Goal: Information Seeking & Learning: Learn about a topic

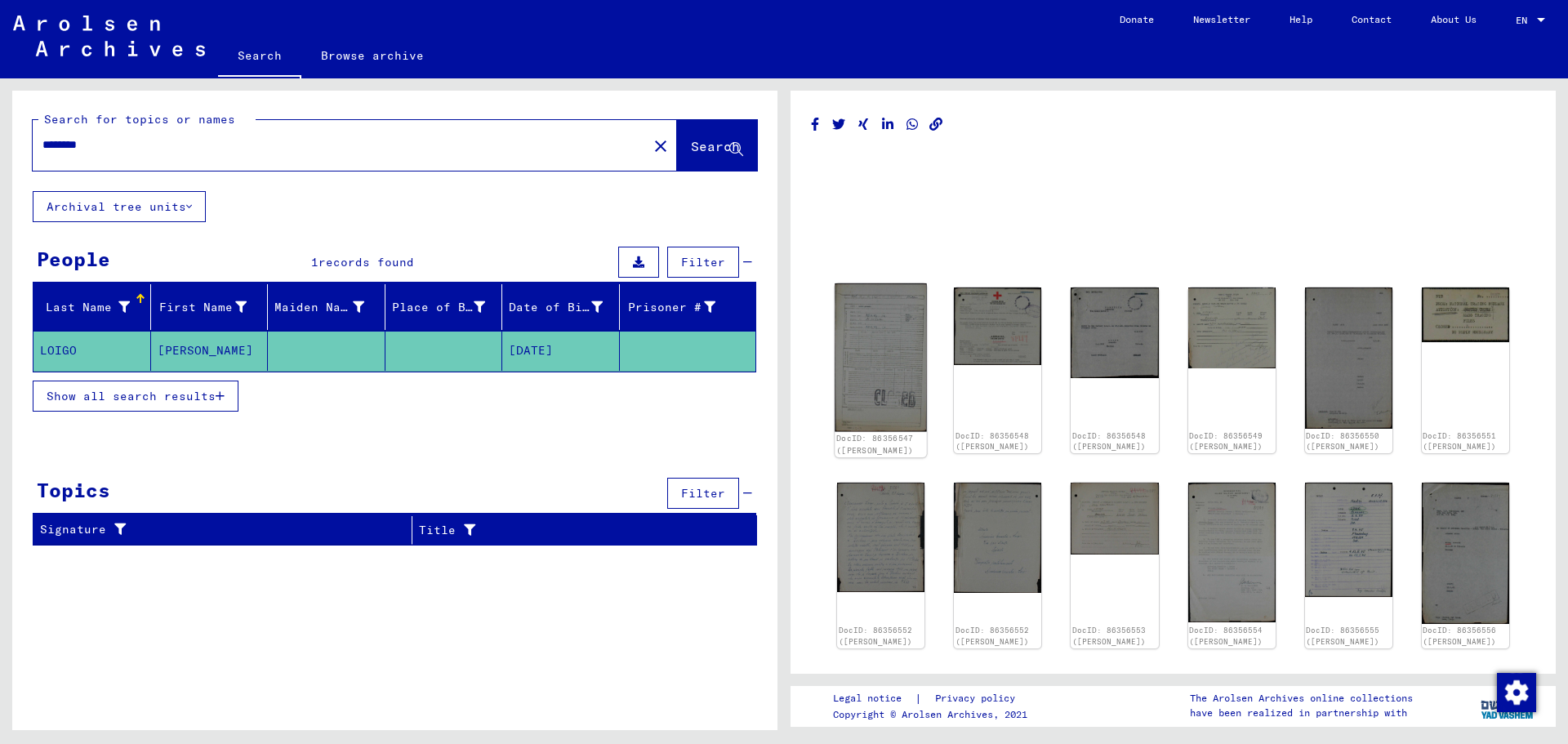
click at [877, 368] on img at bounding box center [881, 358] width 92 height 148
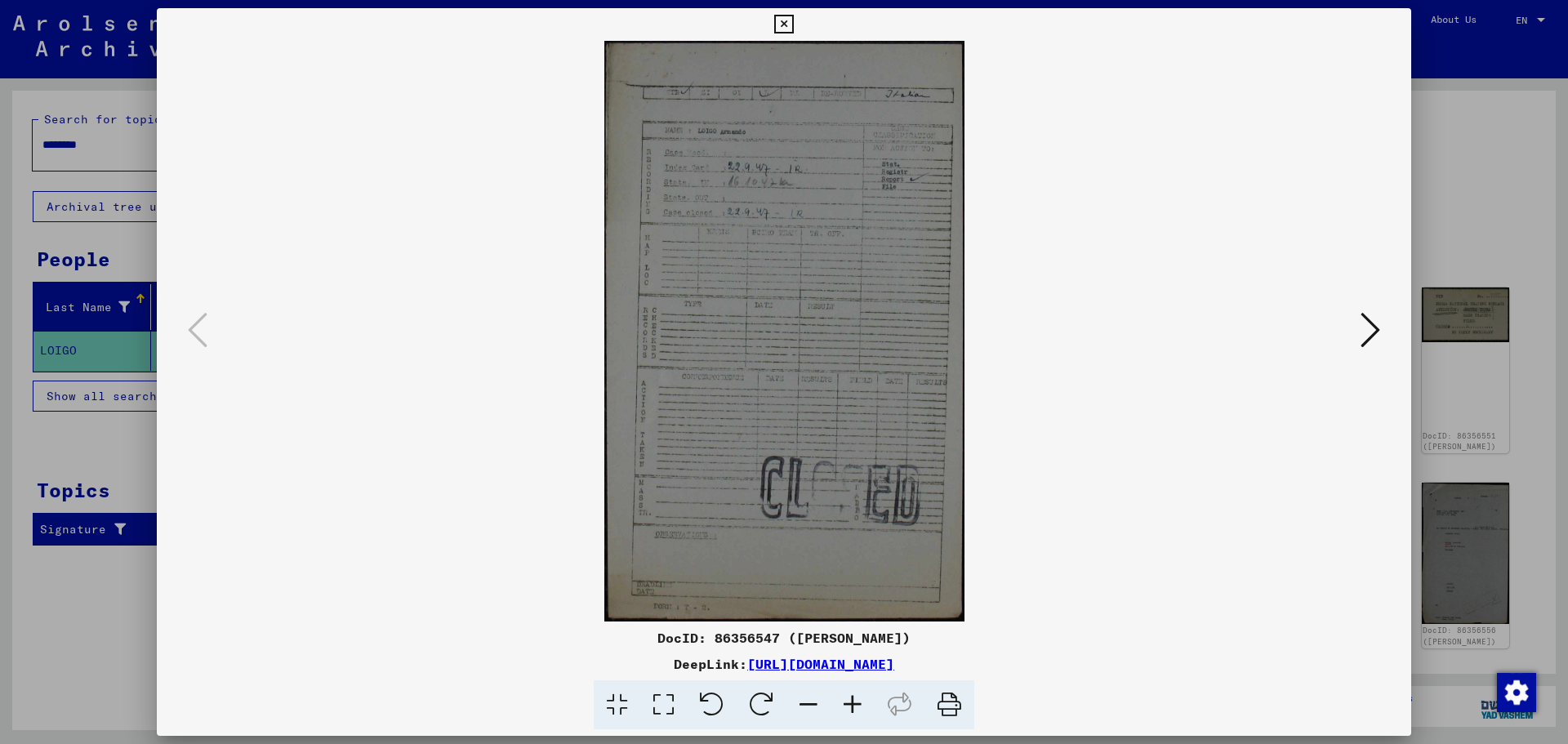
click at [1374, 319] on icon at bounding box center [1370, 330] width 20 height 39
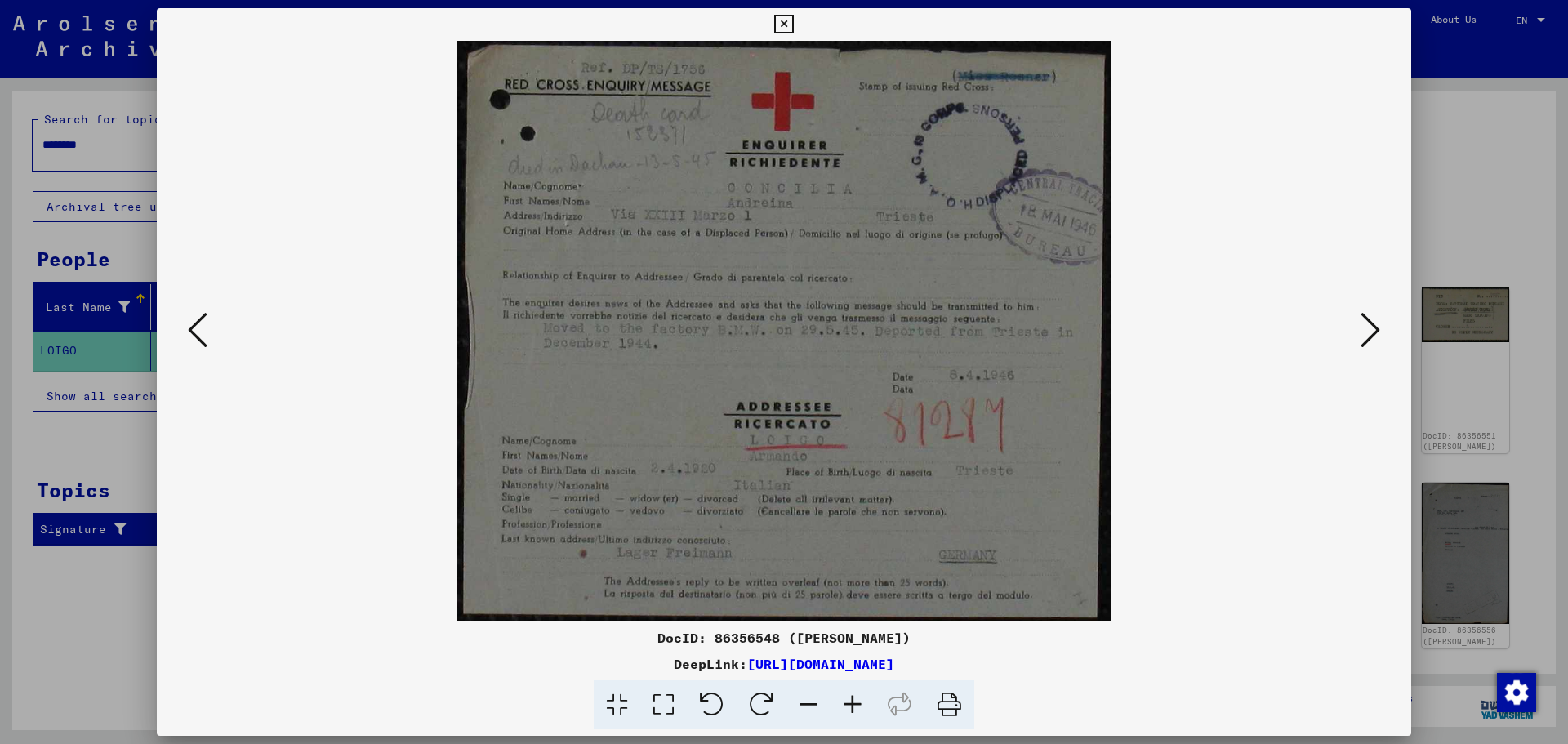
click at [1374, 319] on icon at bounding box center [1370, 330] width 20 height 39
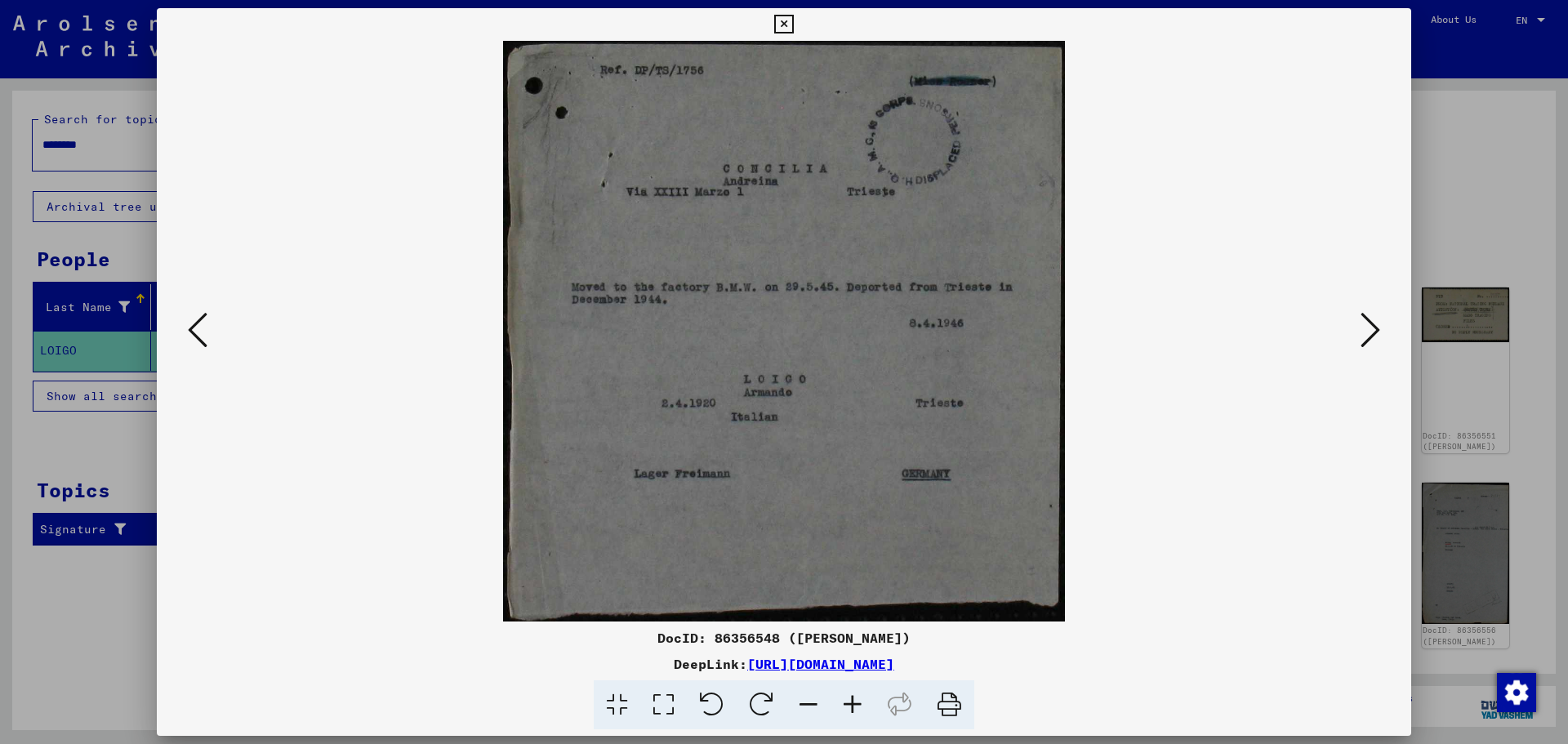
click at [1374, 319] on icon at bounding box center [1370, 330] width 20 height 39
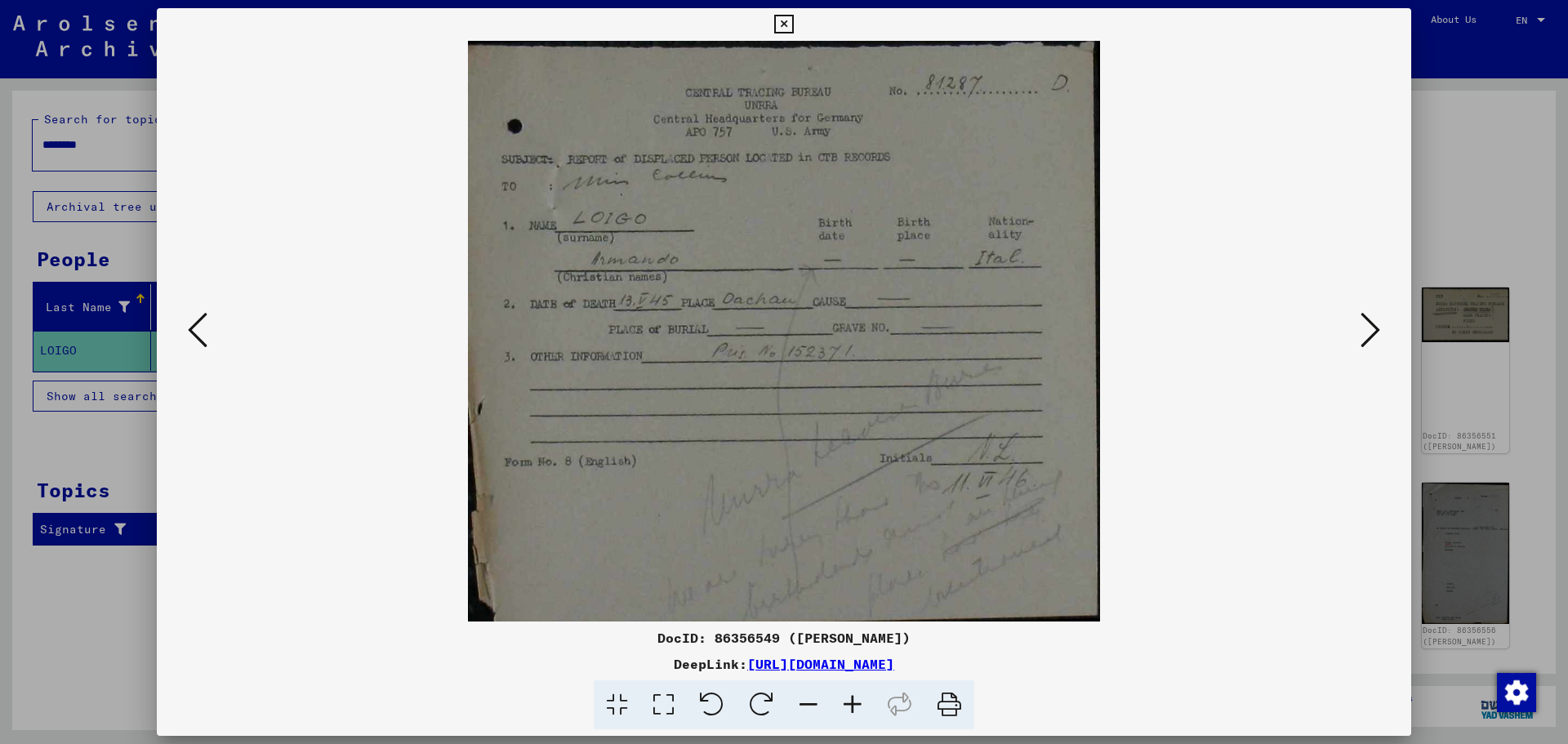
click at [1374, 319] on icon at bounding box center [1370, 330] width 20 height 39
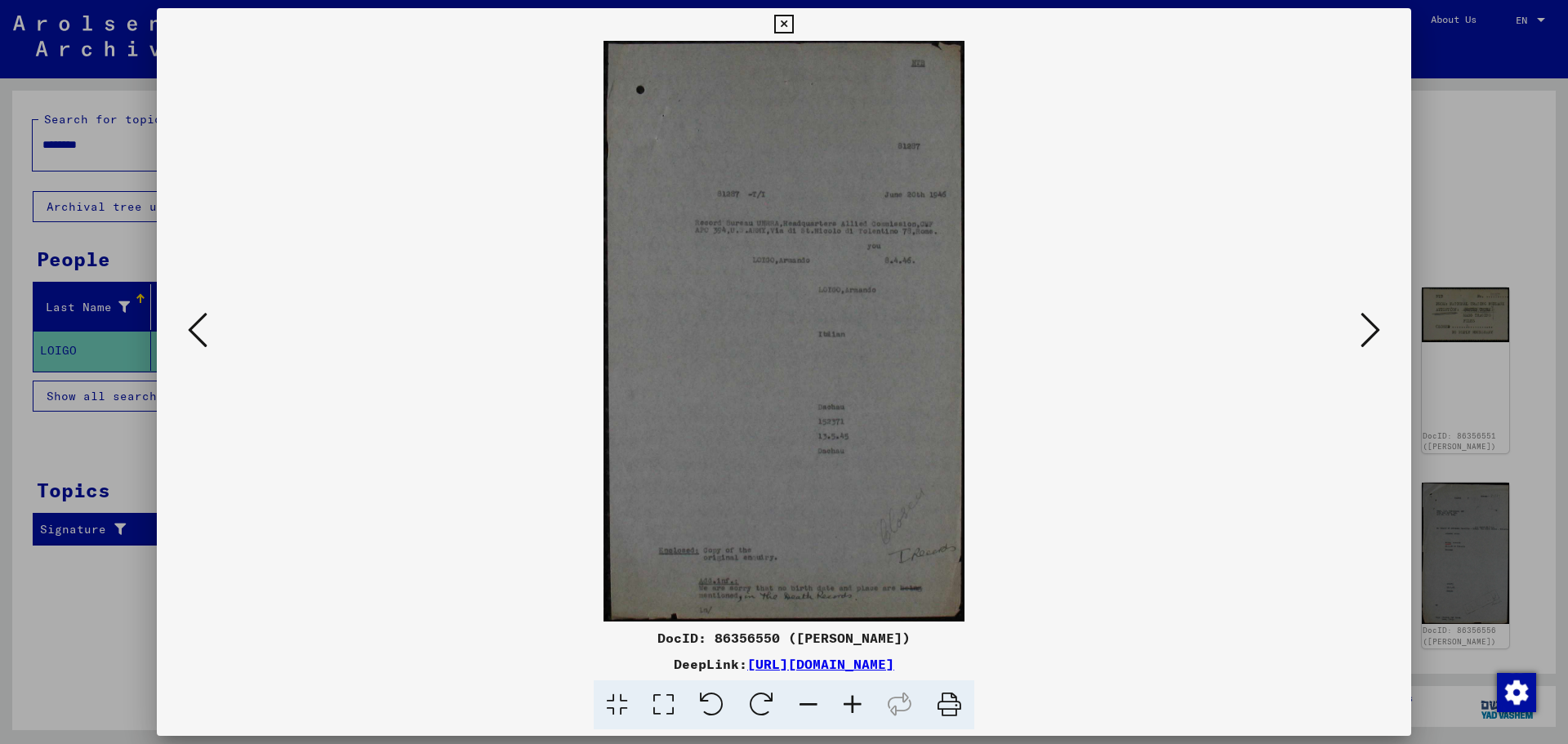
click at [1374, 319] on icon at bounding box center [1370, 330] width 20 height 39
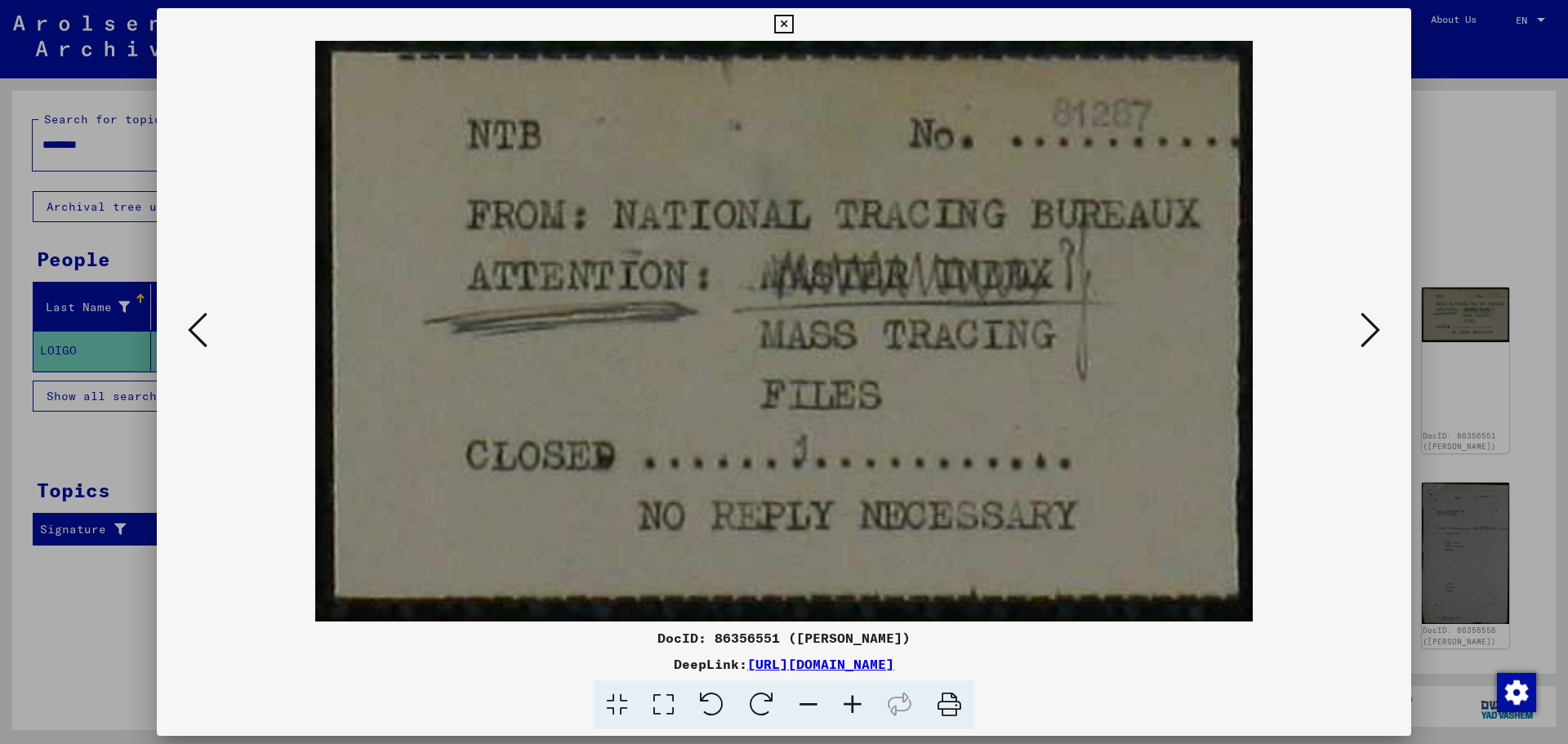
click at [1374, 319] on icon at bounding box center [1370, 330] width 20 height 39
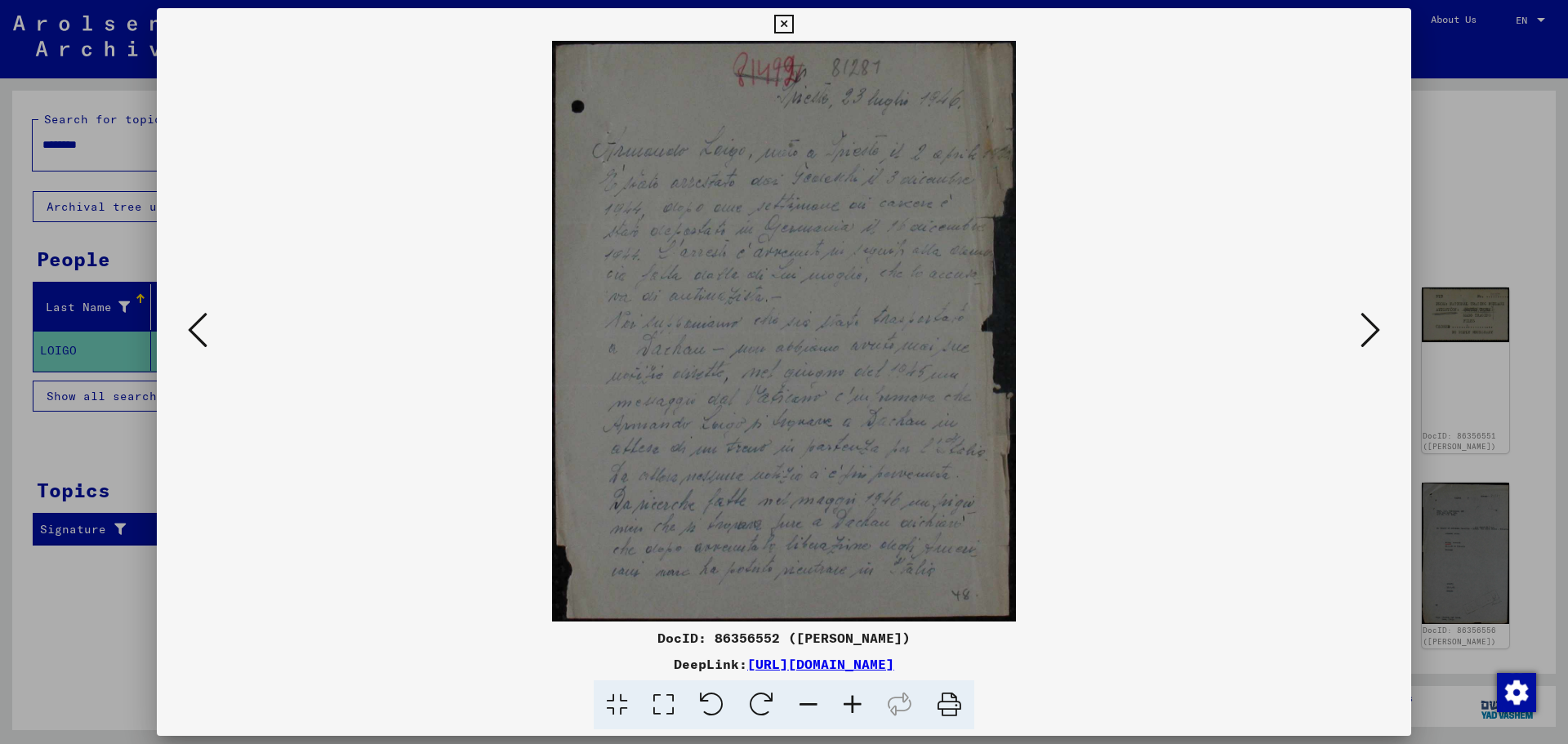
click at [1366, 324] on icon at bounding box center [1370, 330] width 20 height 39
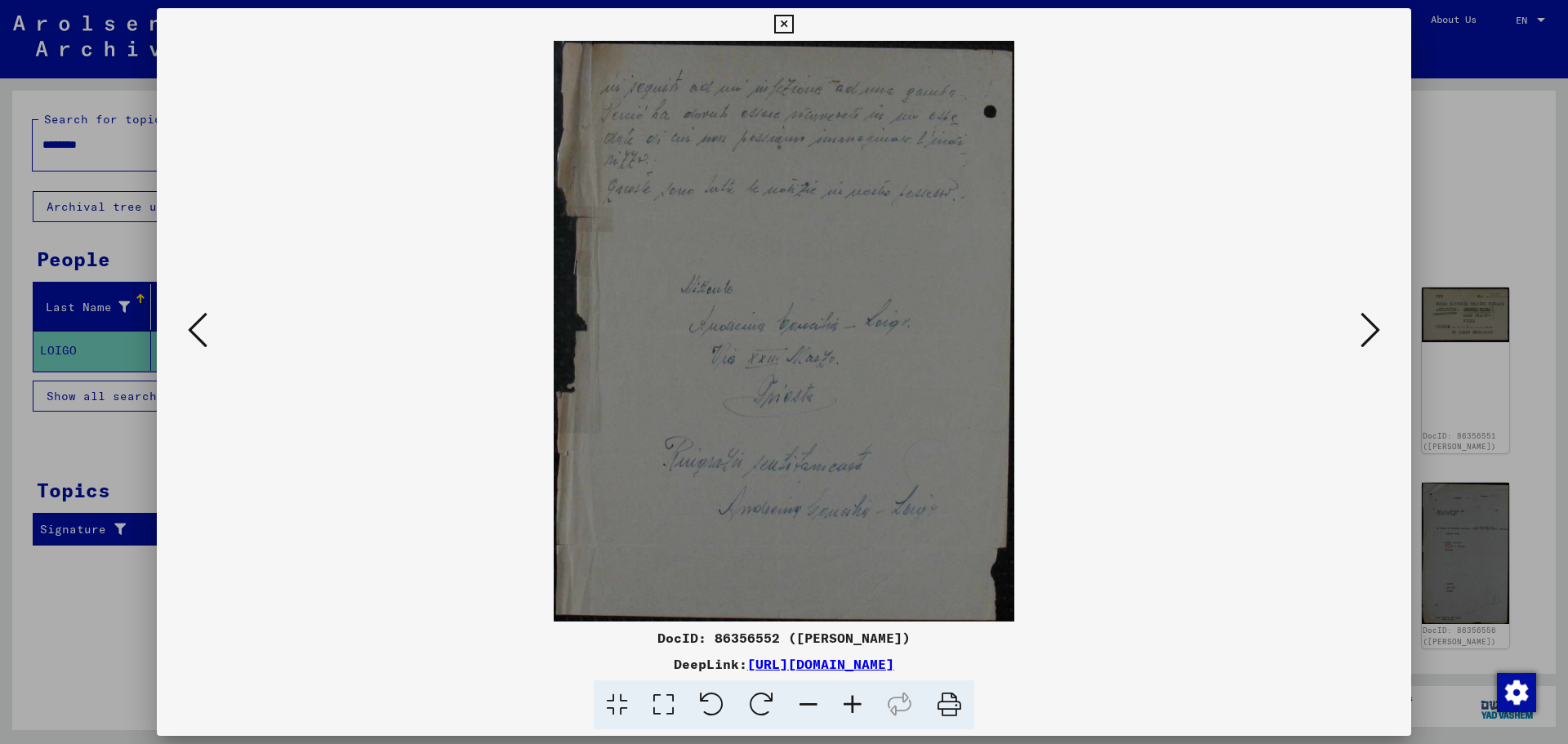
click at [1366, 320] on icon at bounding box center [1370, 330] width 20 height 39
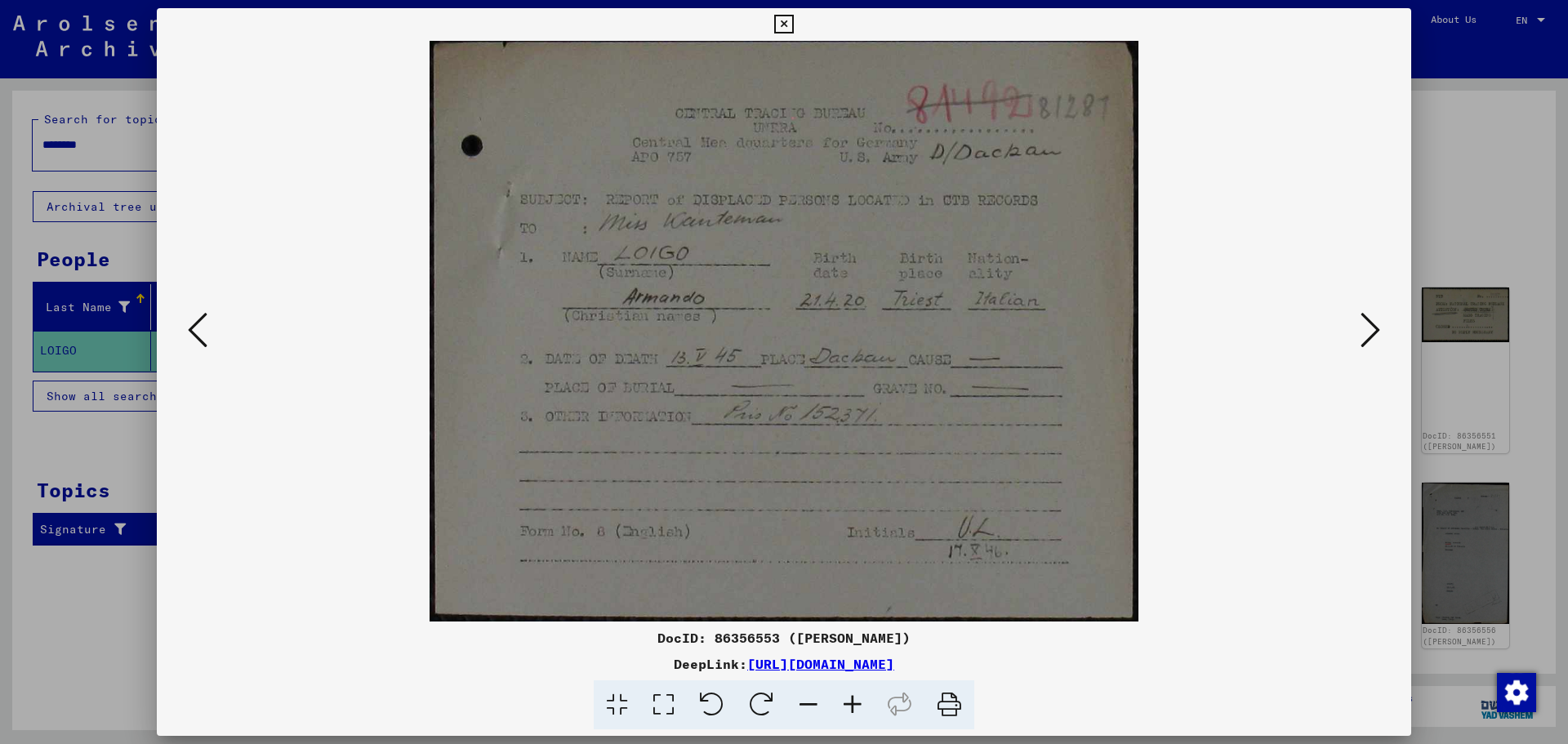
click at [1366, 320] on icon at bounding box center [1370, 330] width 20 height 39
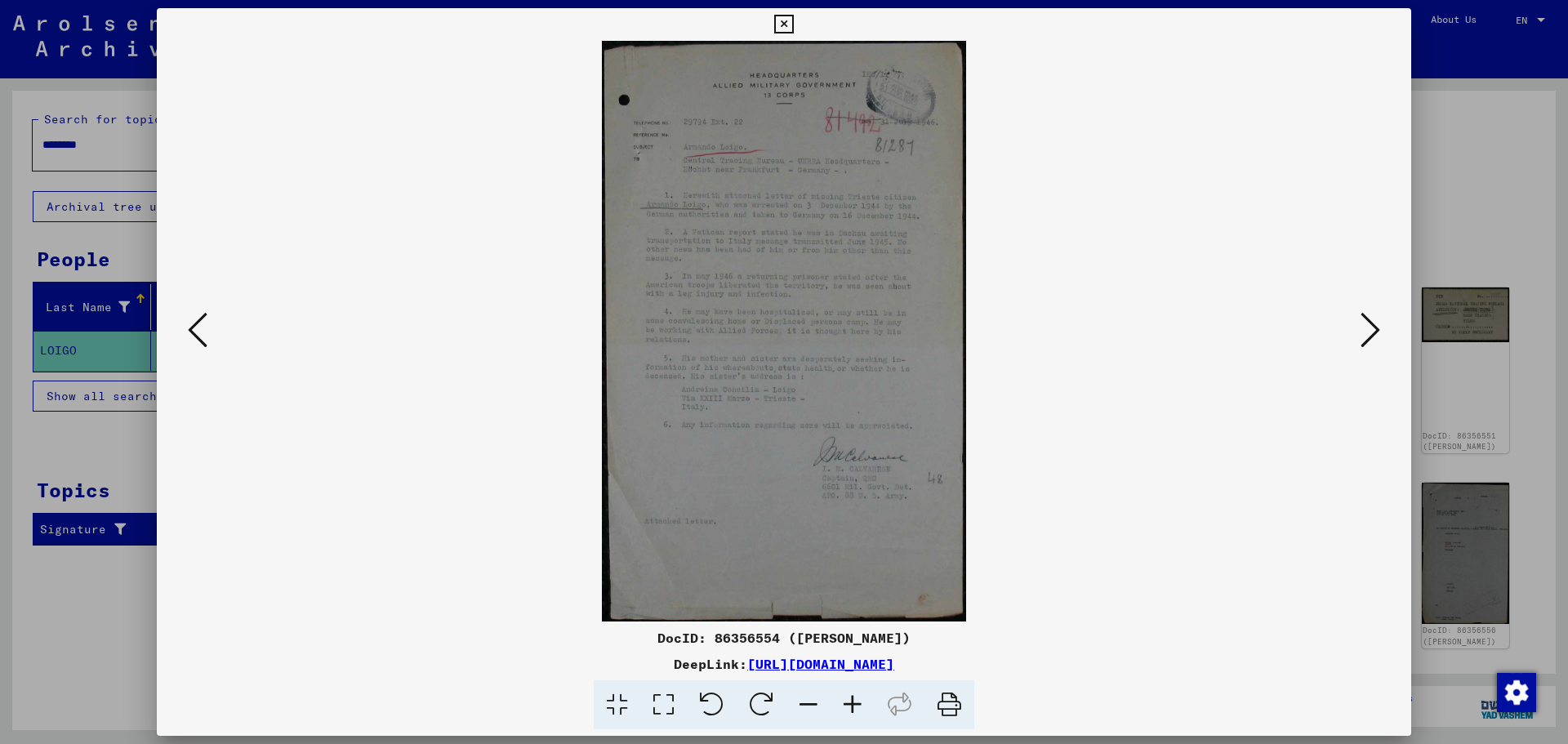
click at [1366, 320] on icon at bounding box center [1370, 330] width 20 height 39
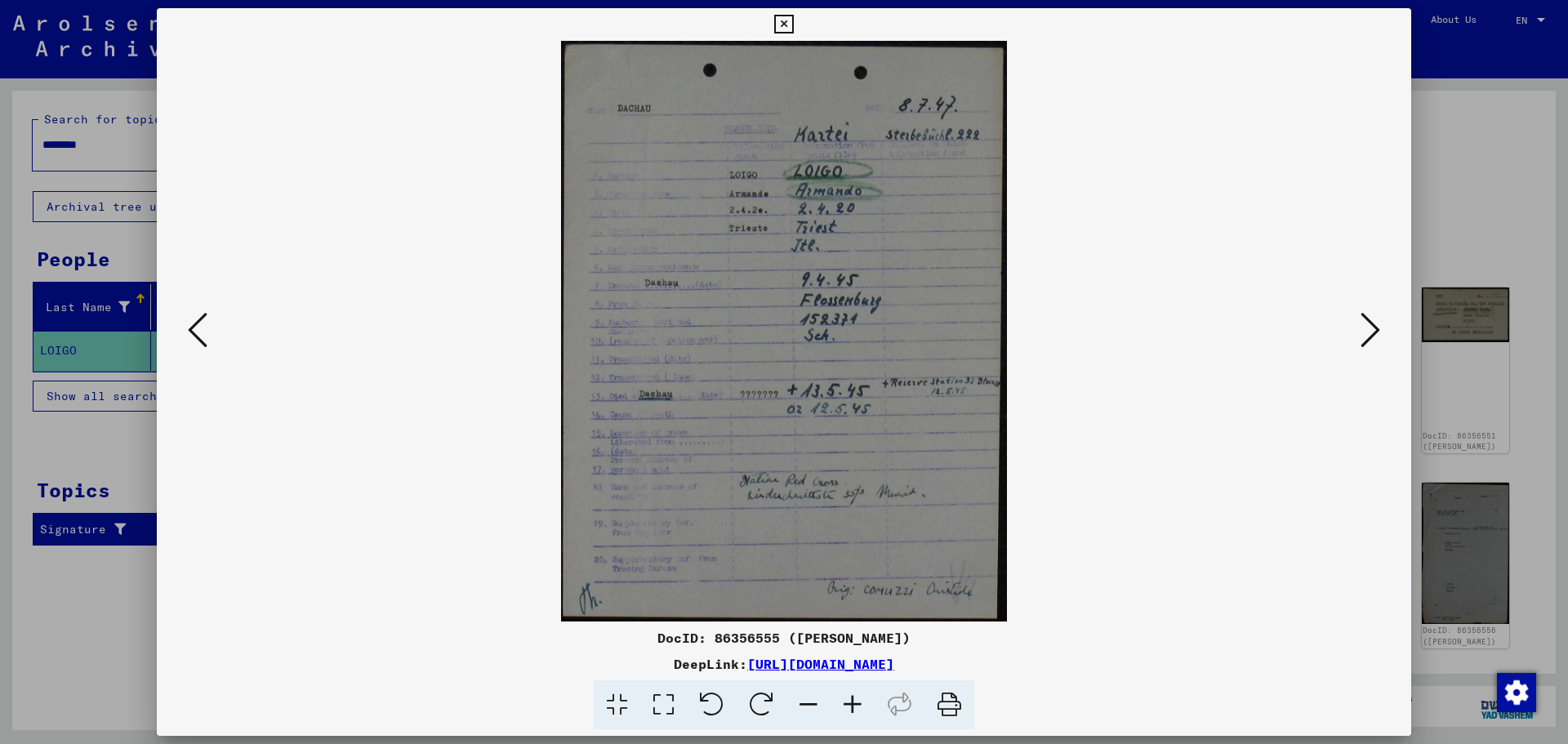
click at [1366, 320] on icon at bounding box center [1370, 330] width 20 height 39
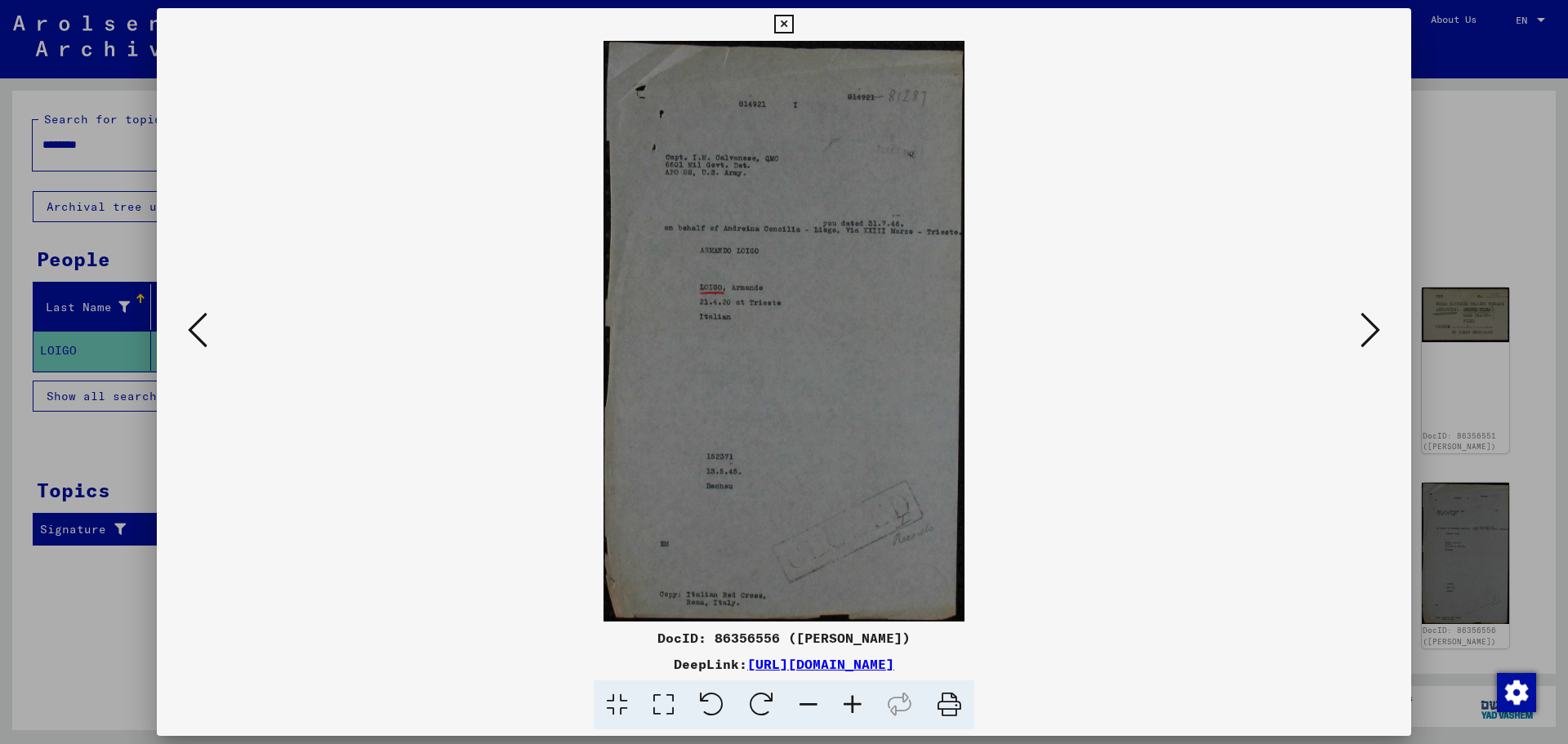
click at [1366, 320] on icon at bounding box center [1370, 330] width 20 height 39
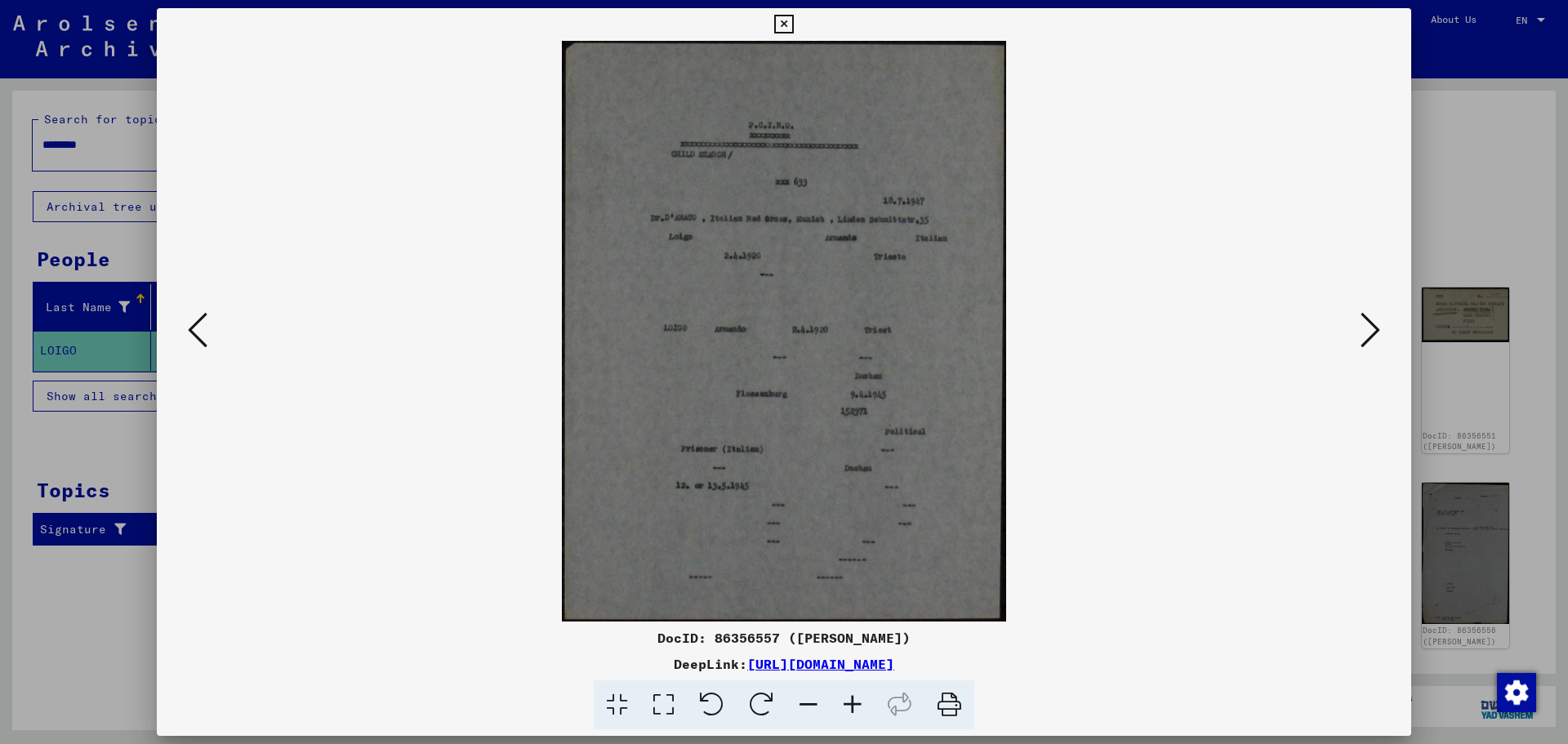
click at [1366, 320] on icon at bounding box center [1370, 330] width 20 height 39
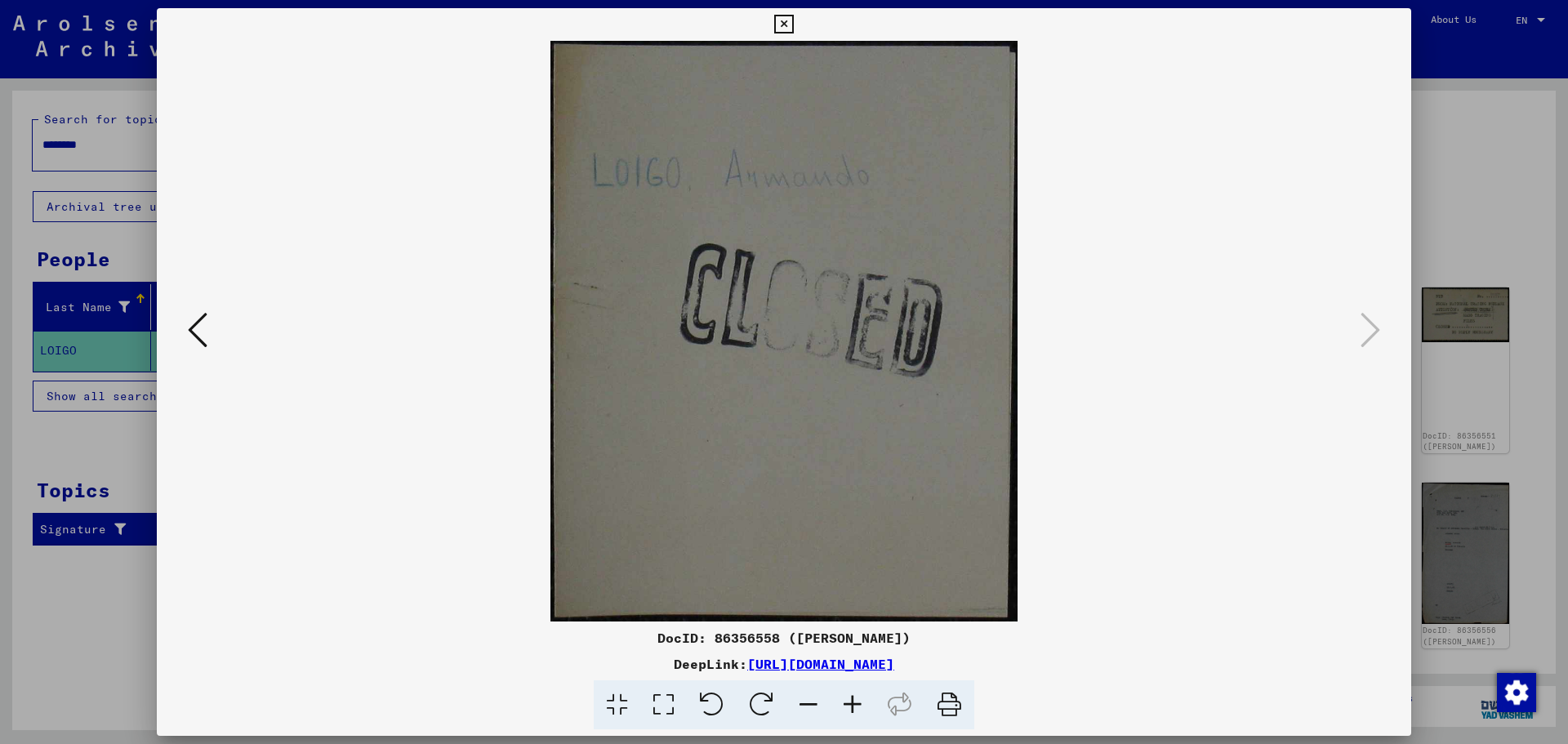
click at [785, 27] on icon at bounding box center [783, 25] width 19 height 20
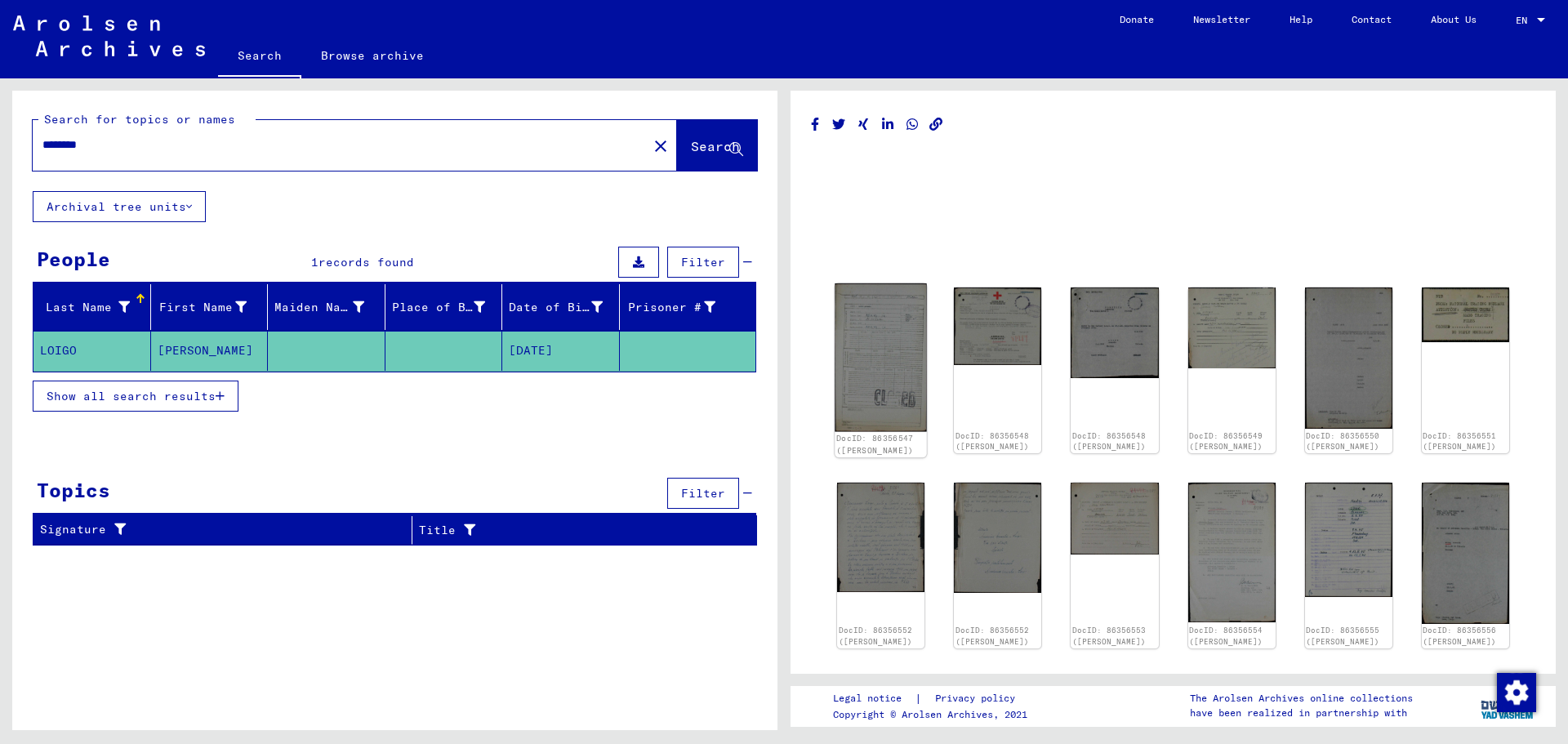
click at [883, 360] on img at bounding box center [881, 358] width 92 height 148
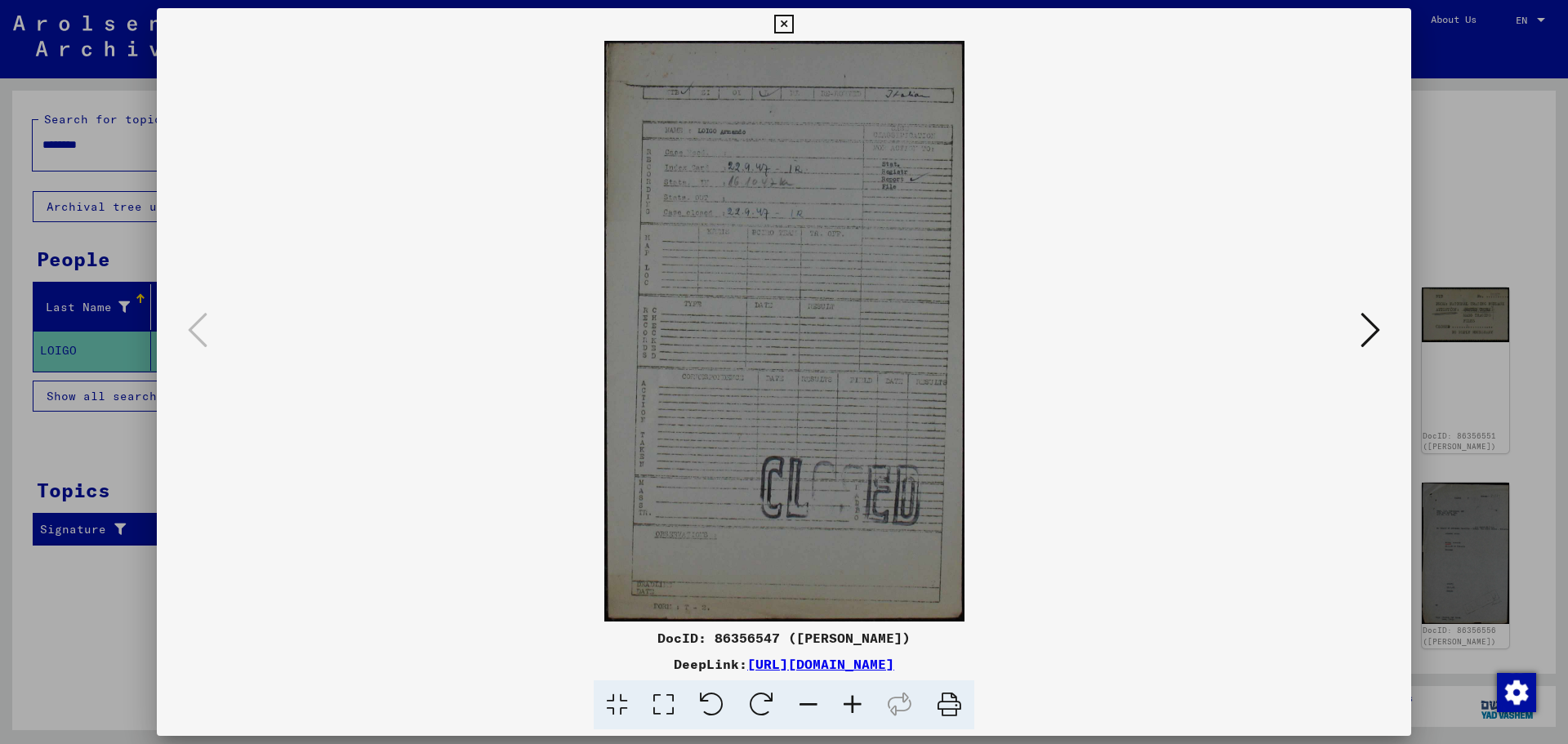
click at [1371, 322] on icon at bounding box center [1370, 330] width 20 height 39
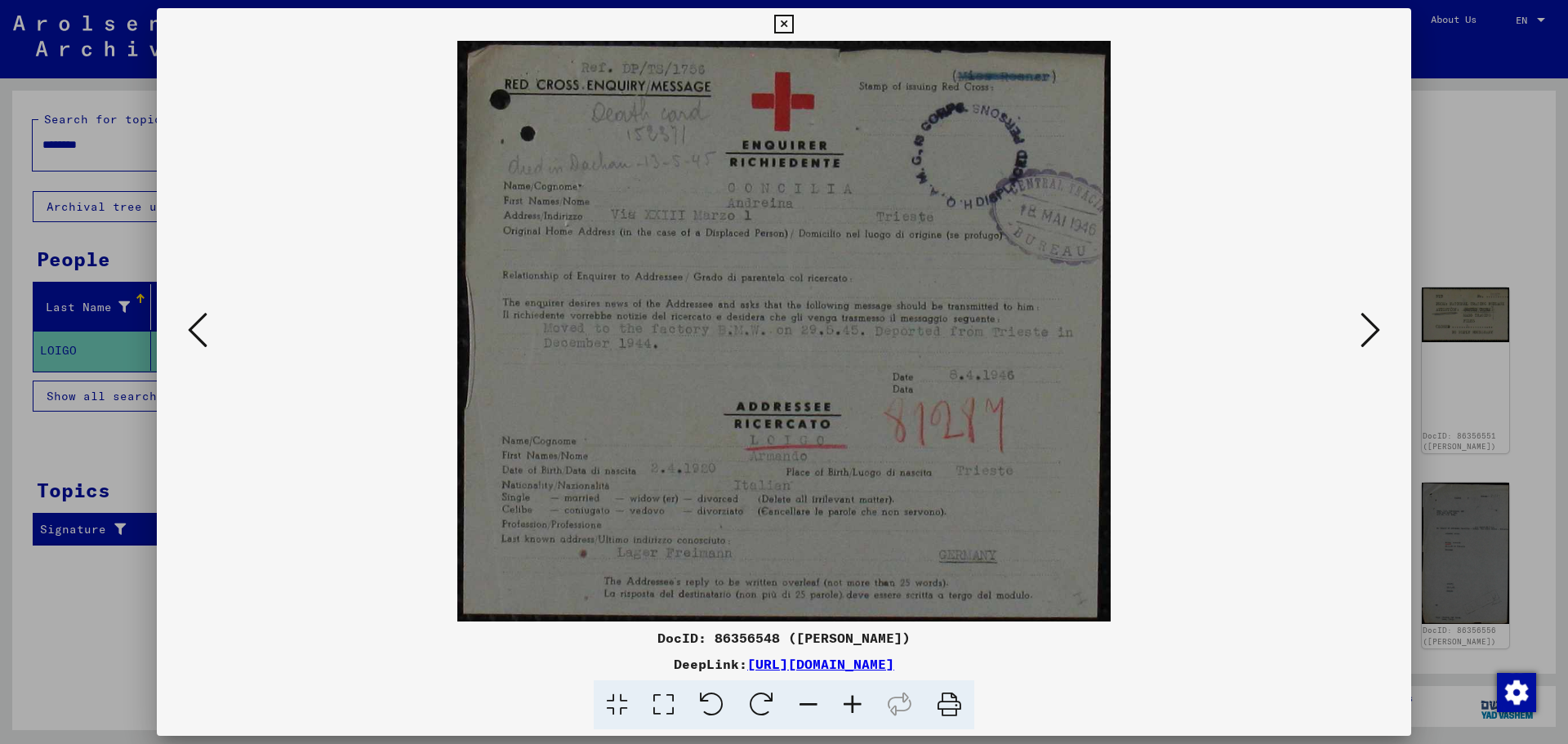
click at [194, 330] on icon at bounding box center [198, 330] width 20 height 39
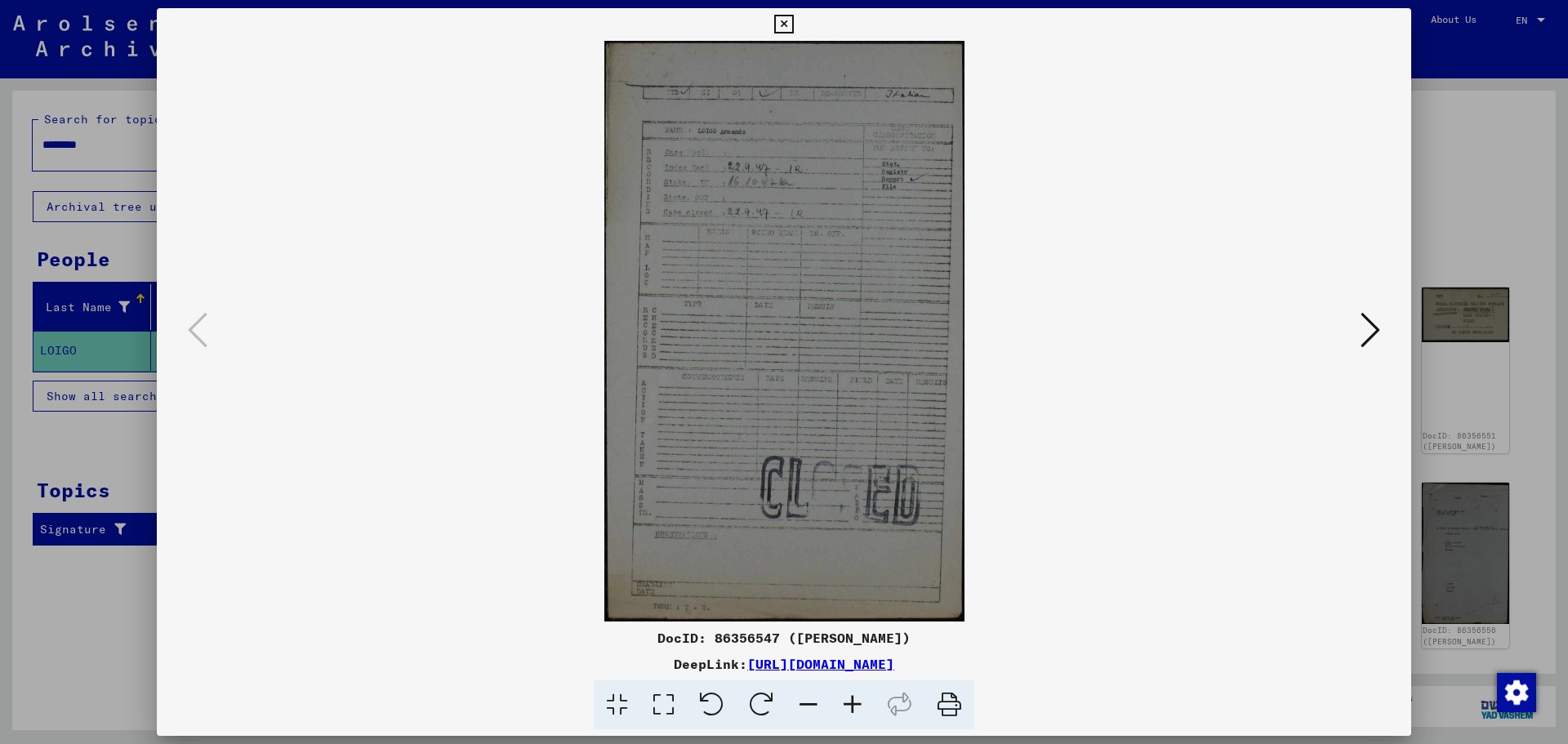
click at [1363, 336] on icon at bounding box center [1370, 330] width 20 height 39
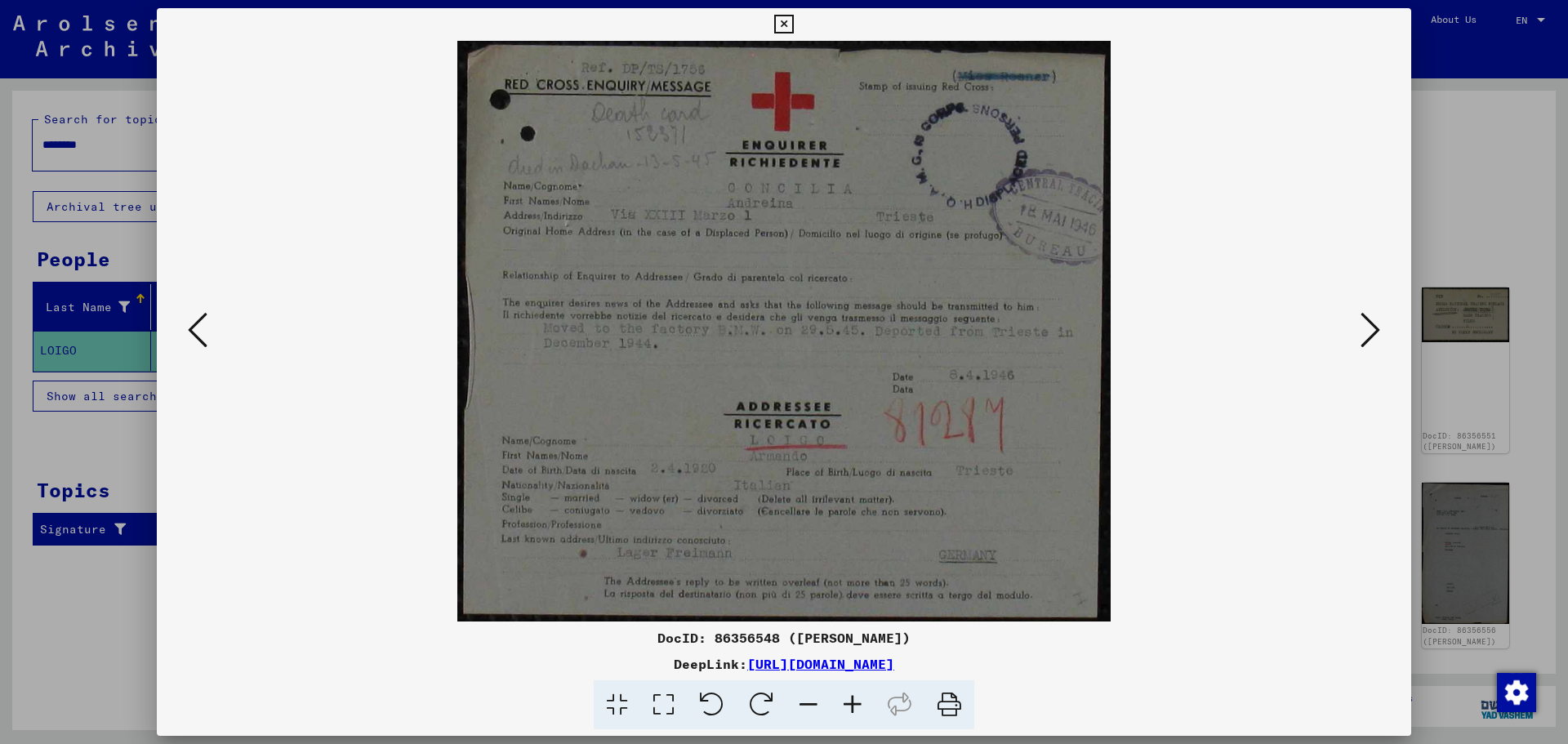
click at [1363, 336] on icon at bounding box center [1370, 330] width 20 height 39
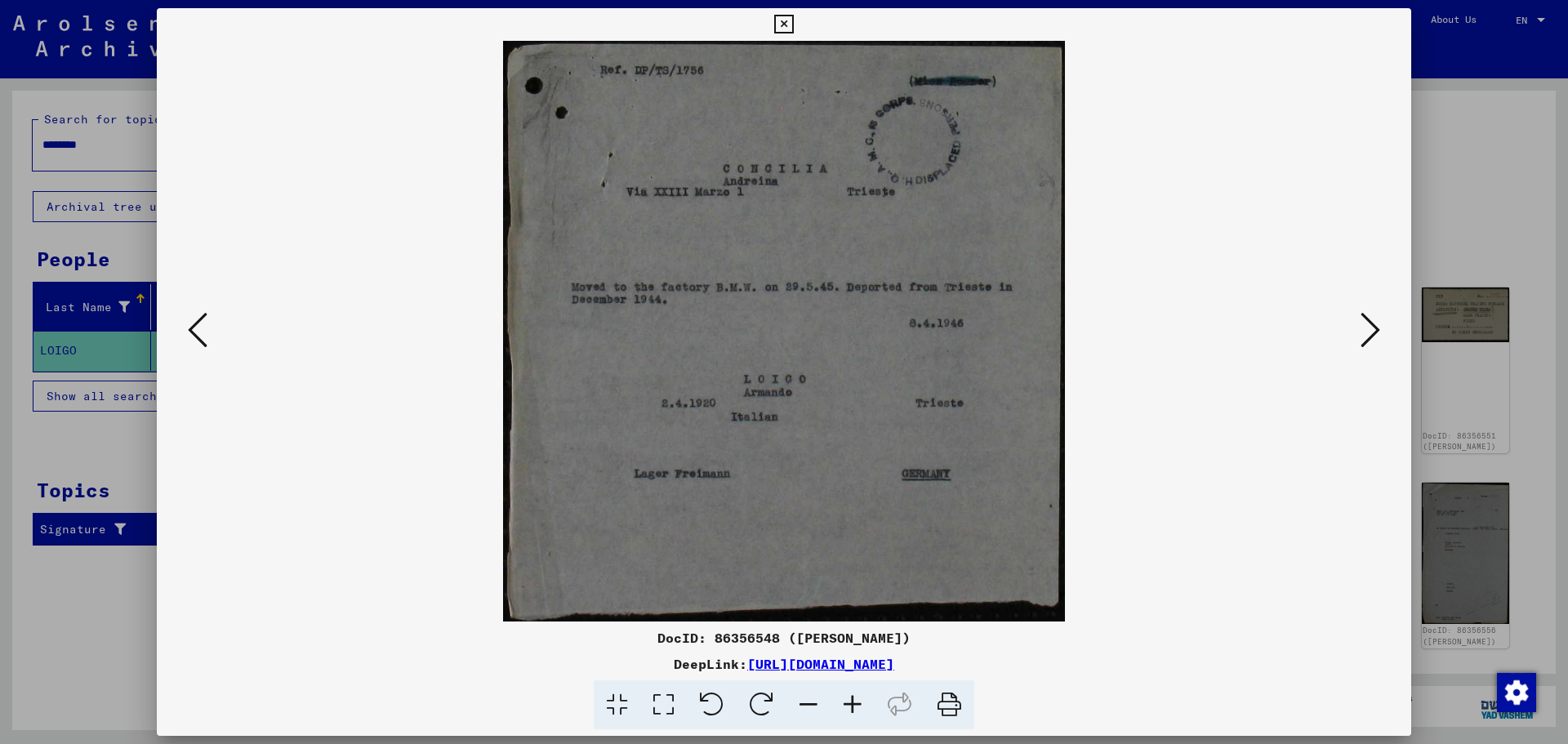
click at [1365, 318] on icon at bounding box center [1370, 330] width 20 height 39
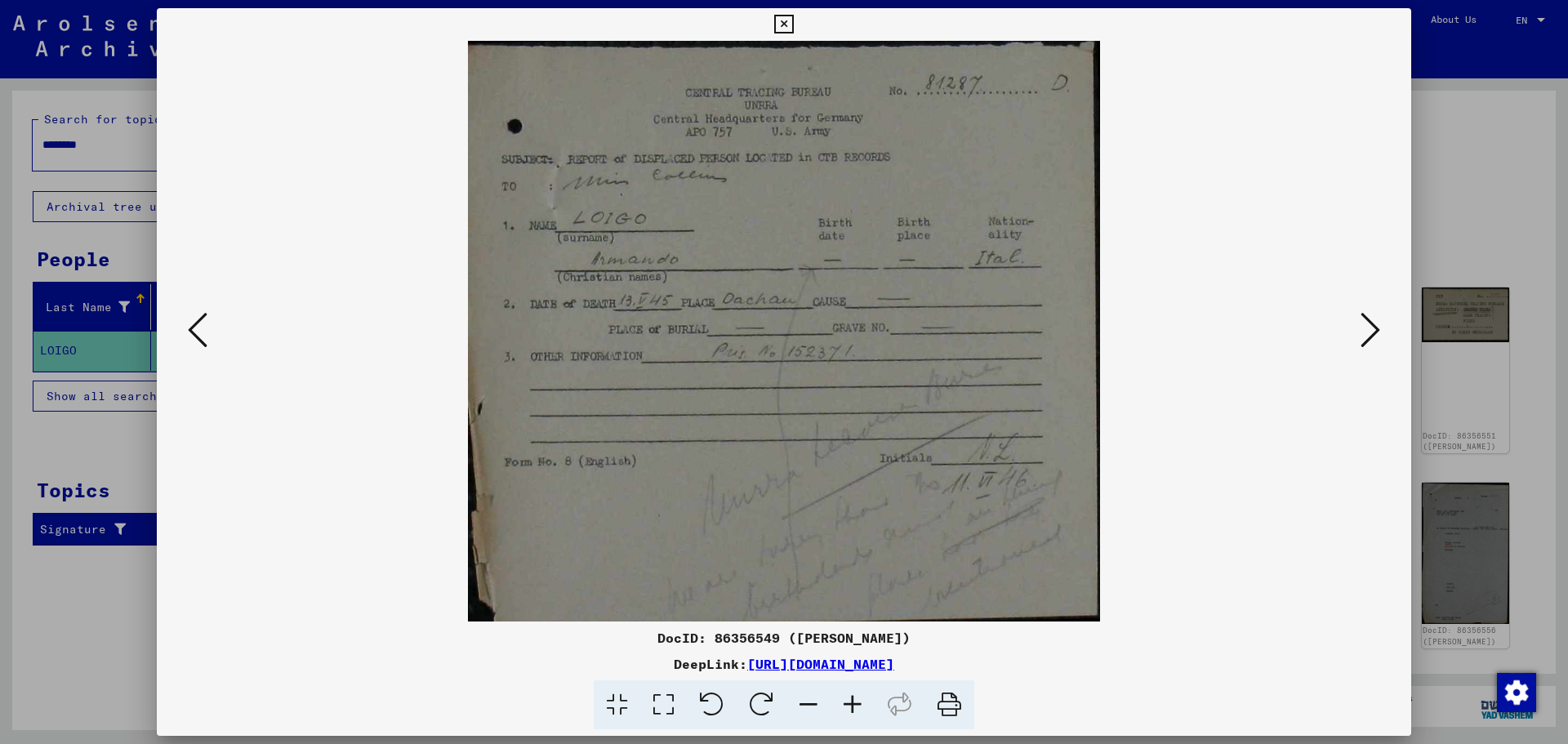
click at [194, 334] on icon at bounding box center [198, 330] width 20 height 39
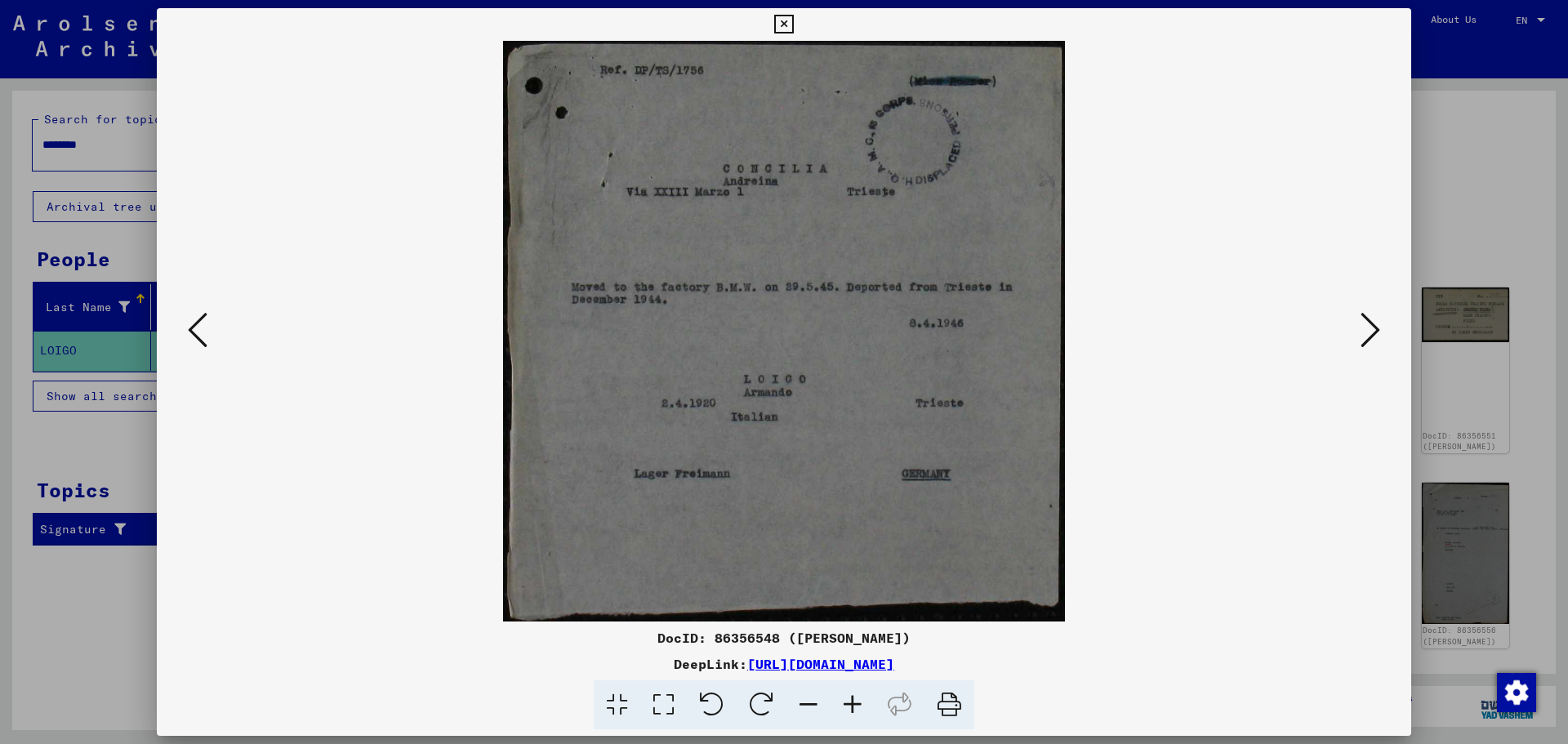
click at [194, 334] on icon at bounding box center [198, 330] width 20 height 39
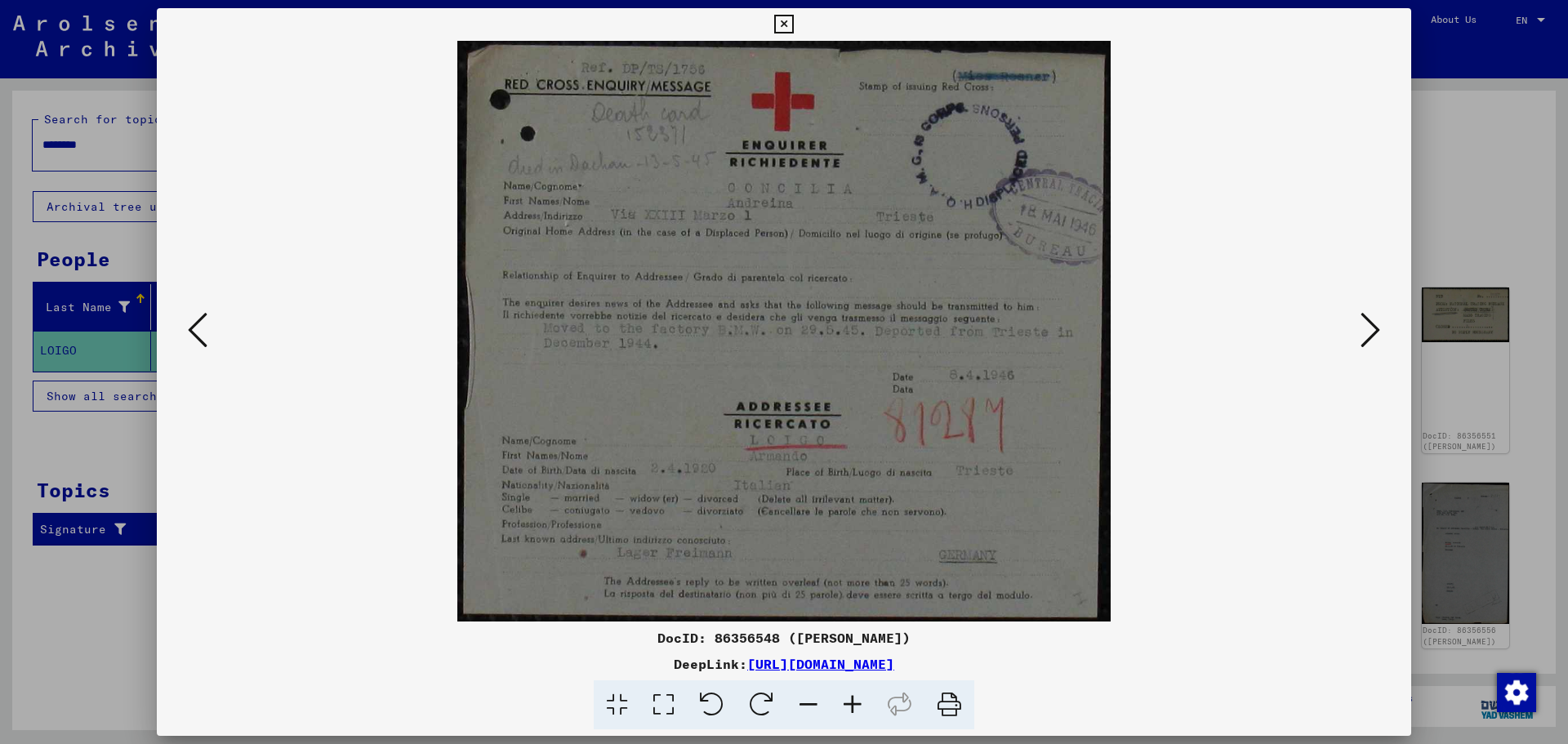
click at [194, 334] on icon at bounding box center [198, 330] width 20 height 39
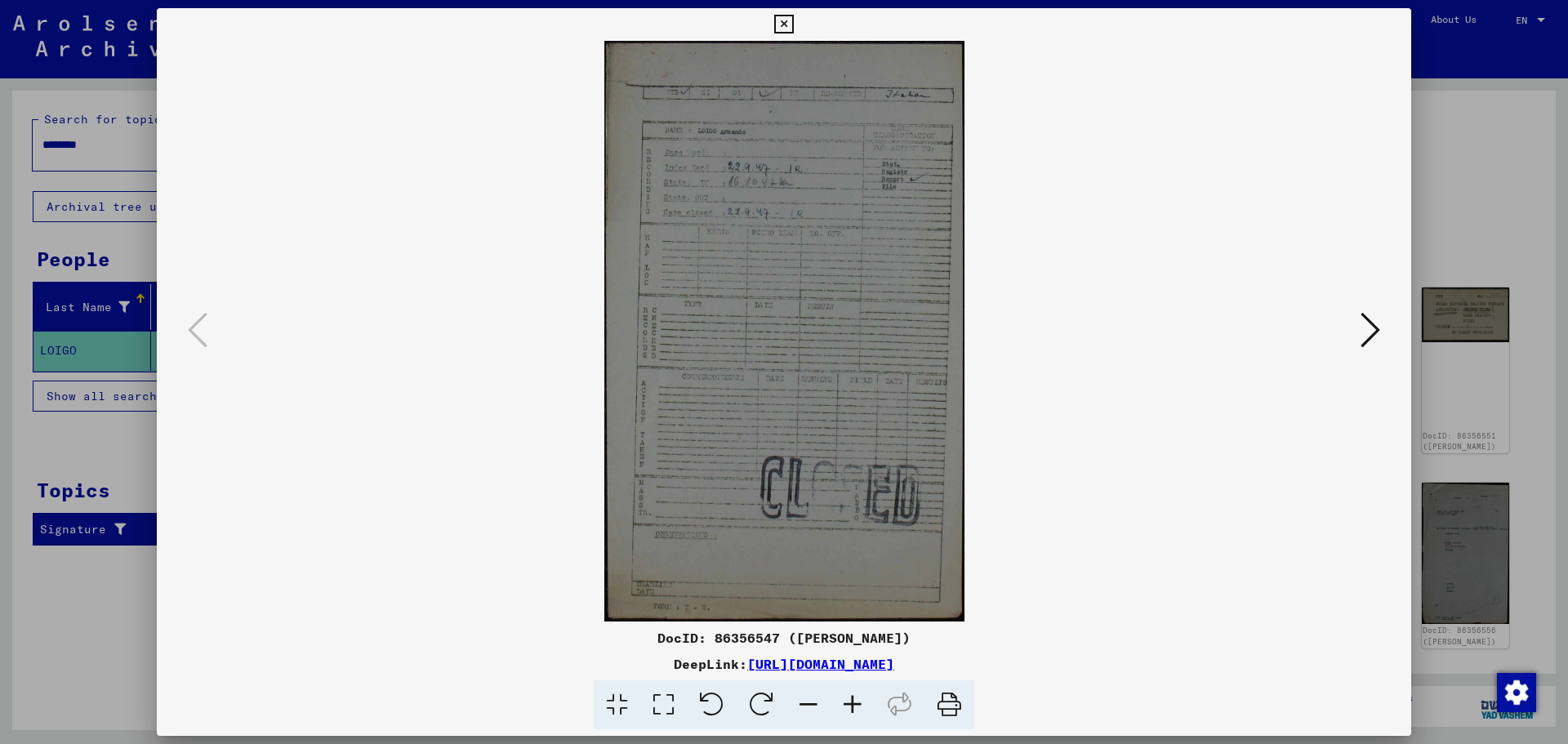
click at [1374, 333] on icon at bounding box center [1370, 330] width 20 height 39
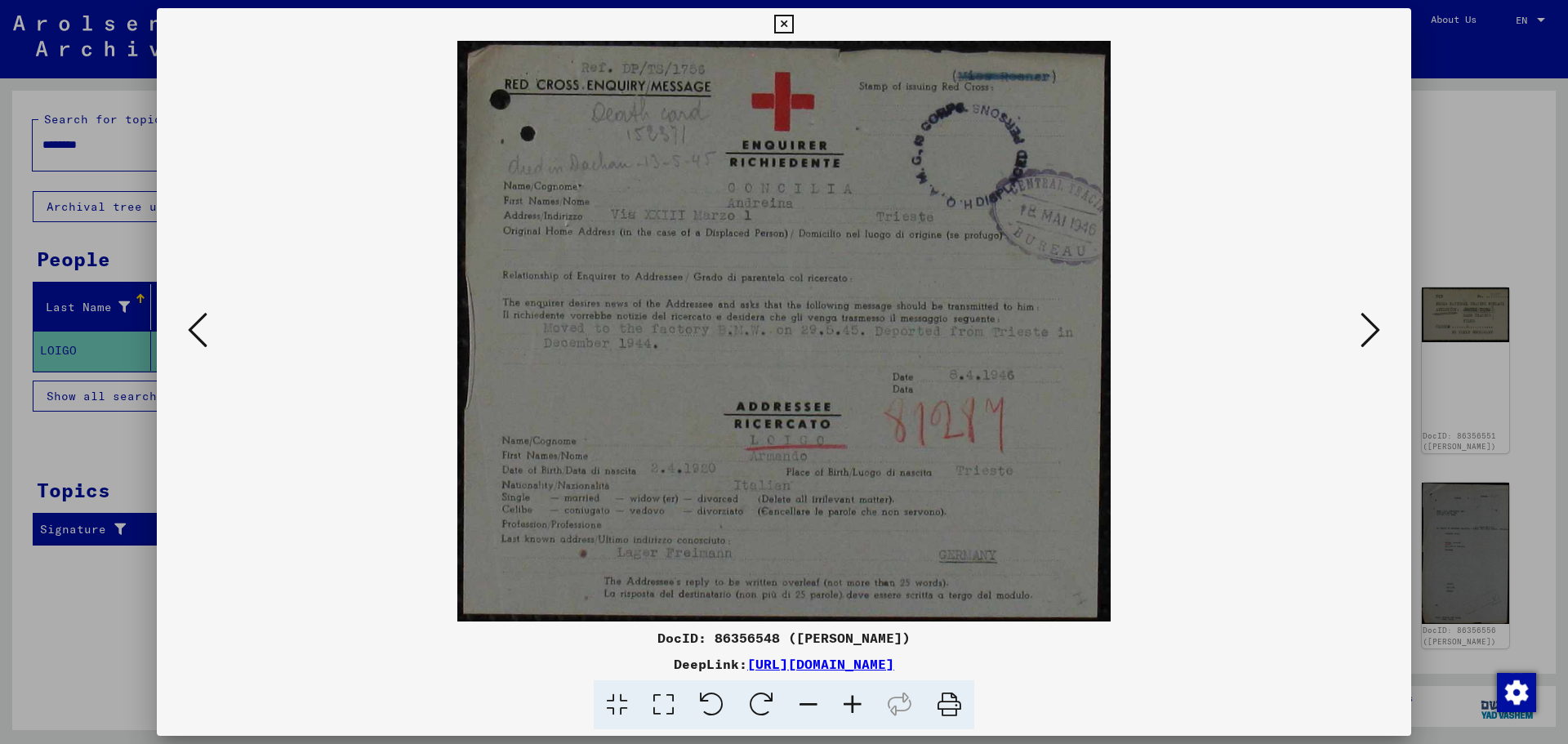
click at [193, 324] on icon at bounding box center [198, 330] width 20 height 39
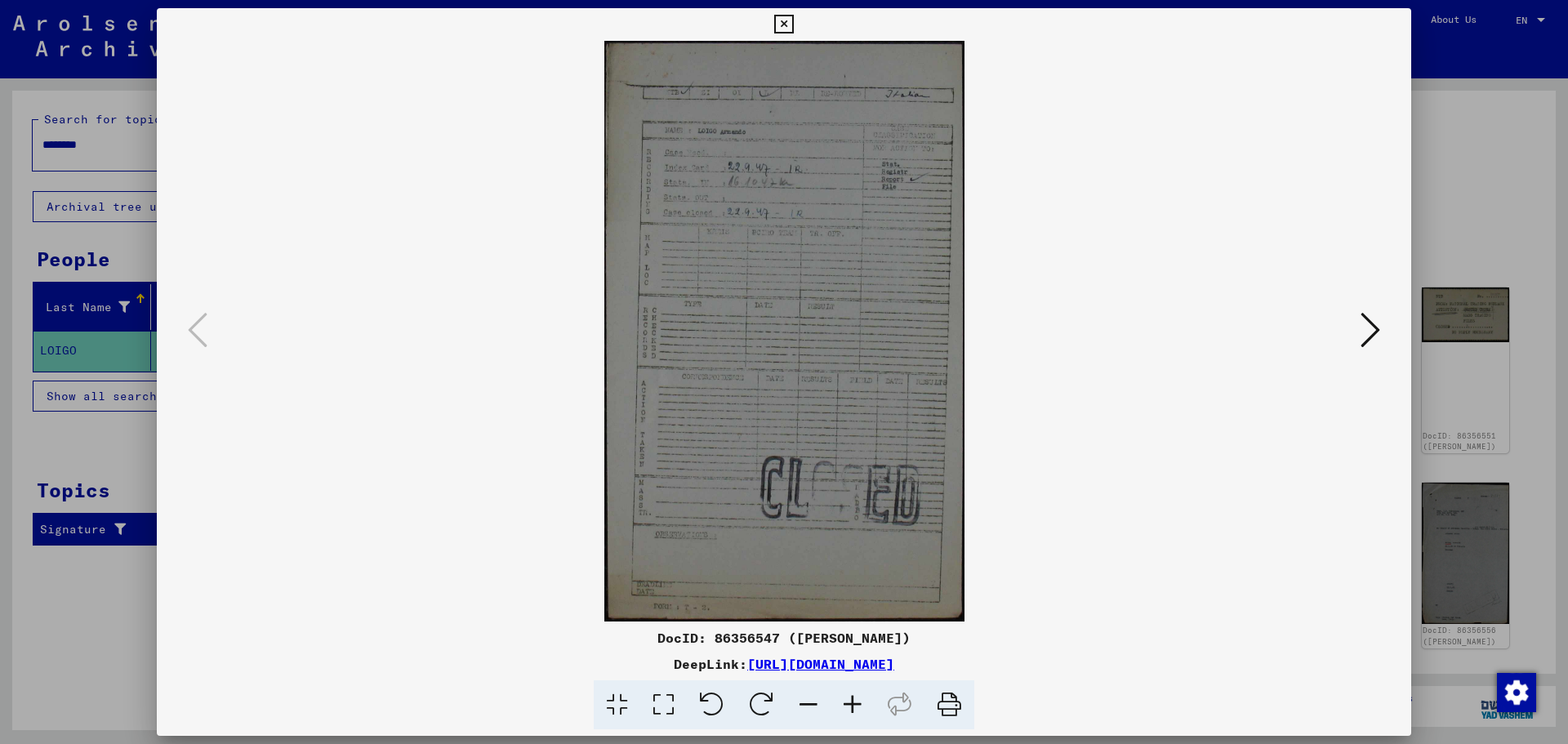
click at [1376, 330] on icon at bounding box center [1370, 330] width 20 height 39
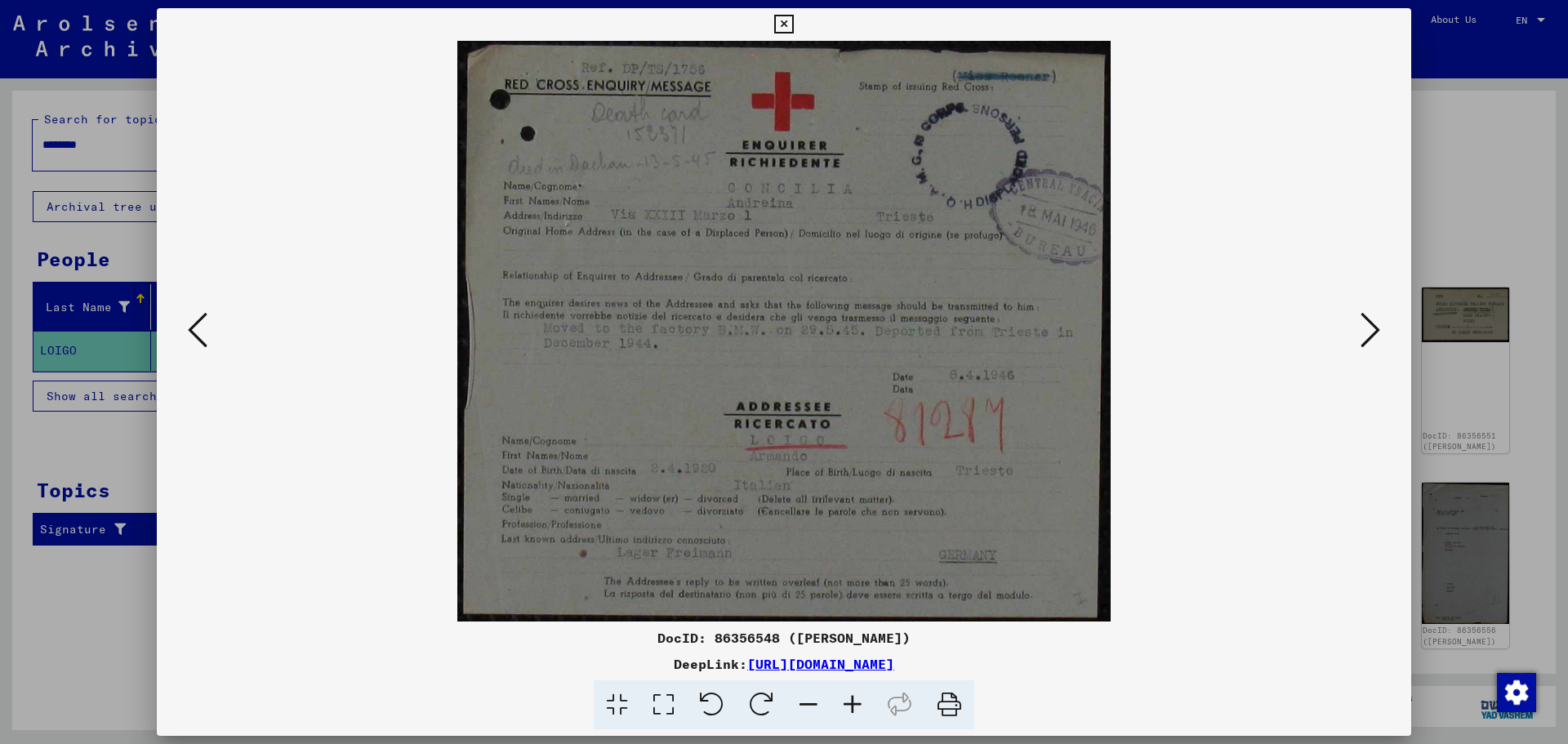
click at [1368, 319] on icon at bounding box center [1370, 330] width 20 height 39
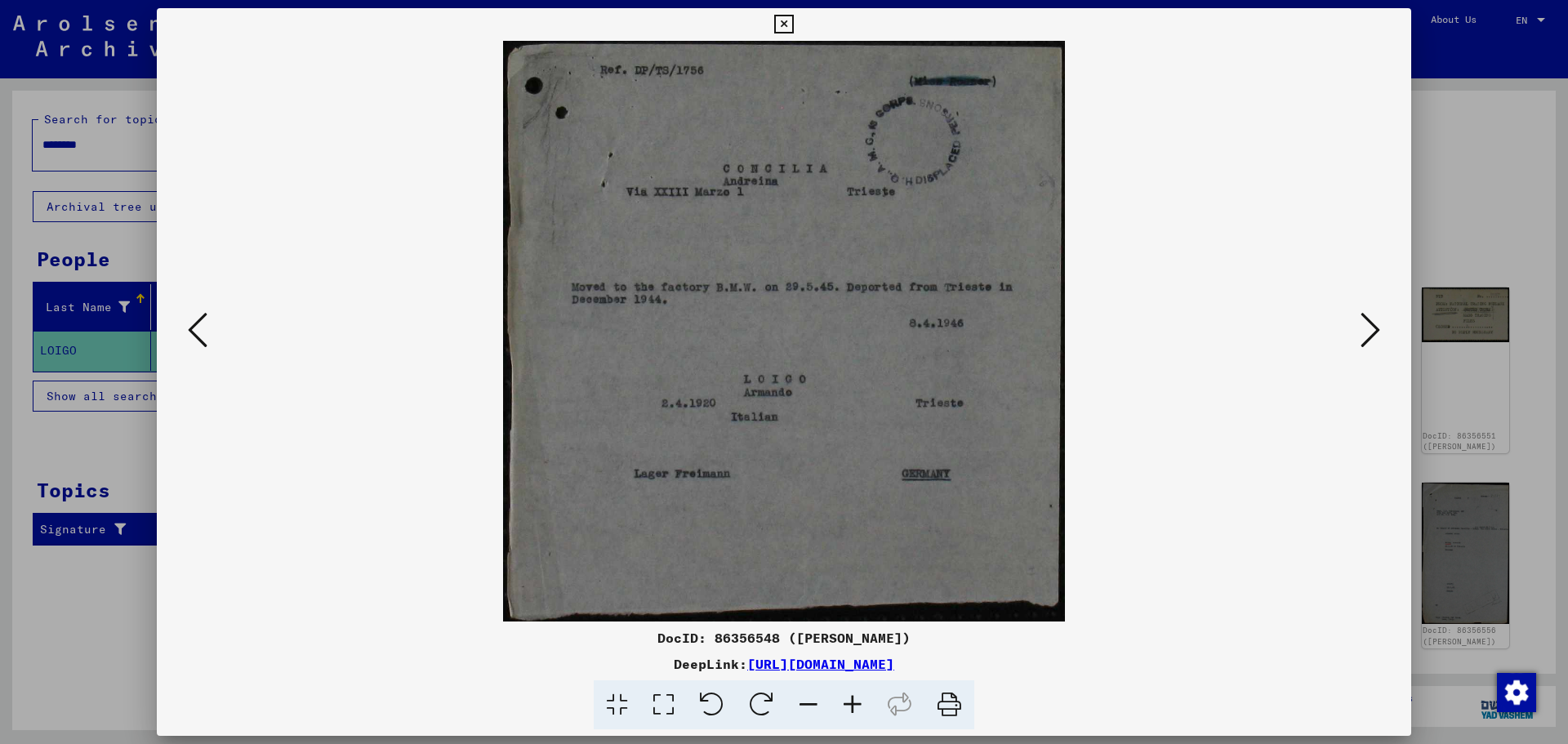
click at [1367, 324] on icon at bounding box center [1370, 330] width 20 height 39
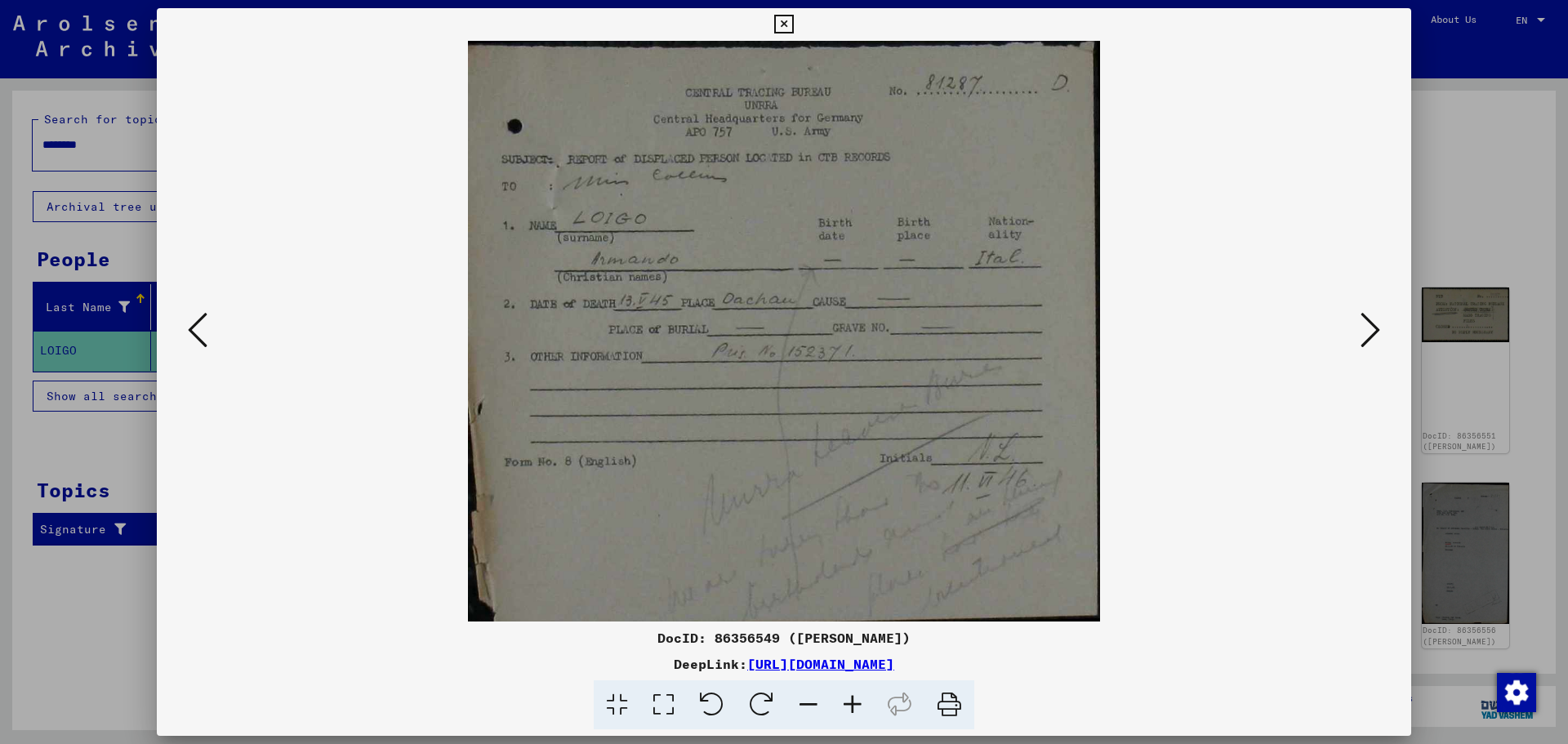
click at [1373, 319] on icon at bounding box center [1370, 330] width 20 height 39
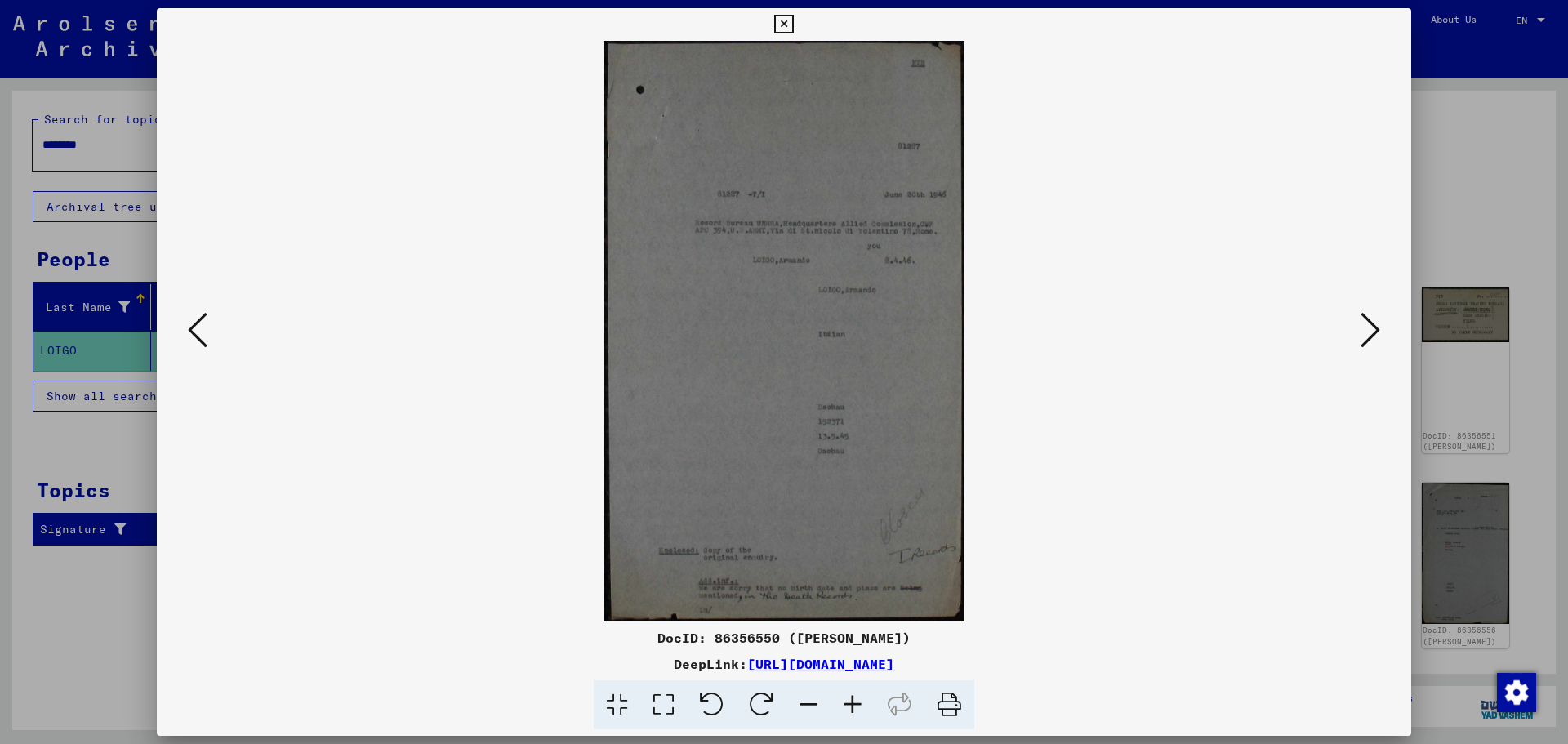
click at [1296, 392] on img at bounding box center [784, 331] width 1144 height 580
click at [1373, 320] on icon at bounding box center [1370, 330] width 20 height 39
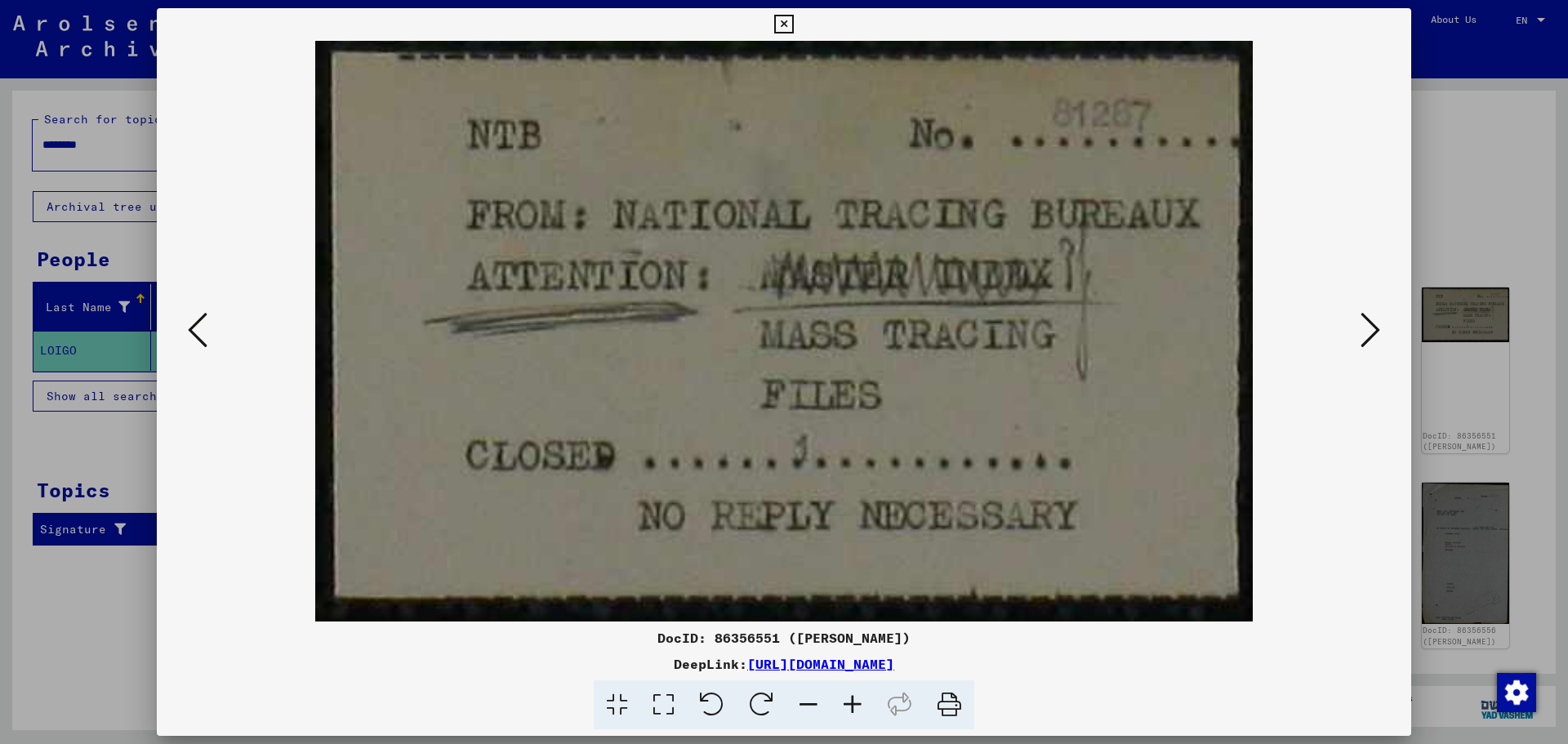
click at [1372, 337] on icon at bounding box center [1370, 330] width 20 height 39
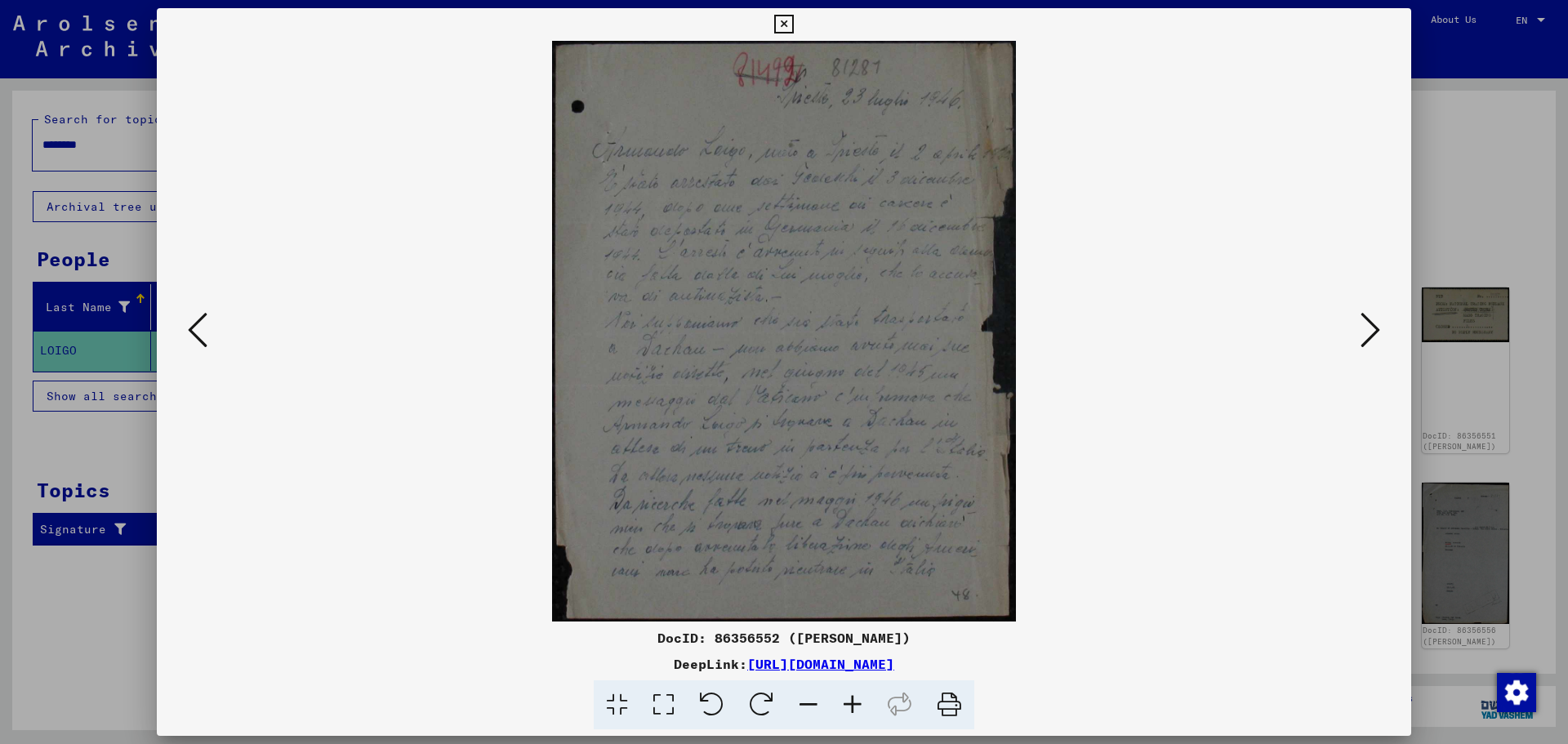
click at [1214, 478] on img at bounding box center [784, 331] width 1144 height 580
click at [1375, 320] on icon at bounding box center [1370, 330] width 20 height 39
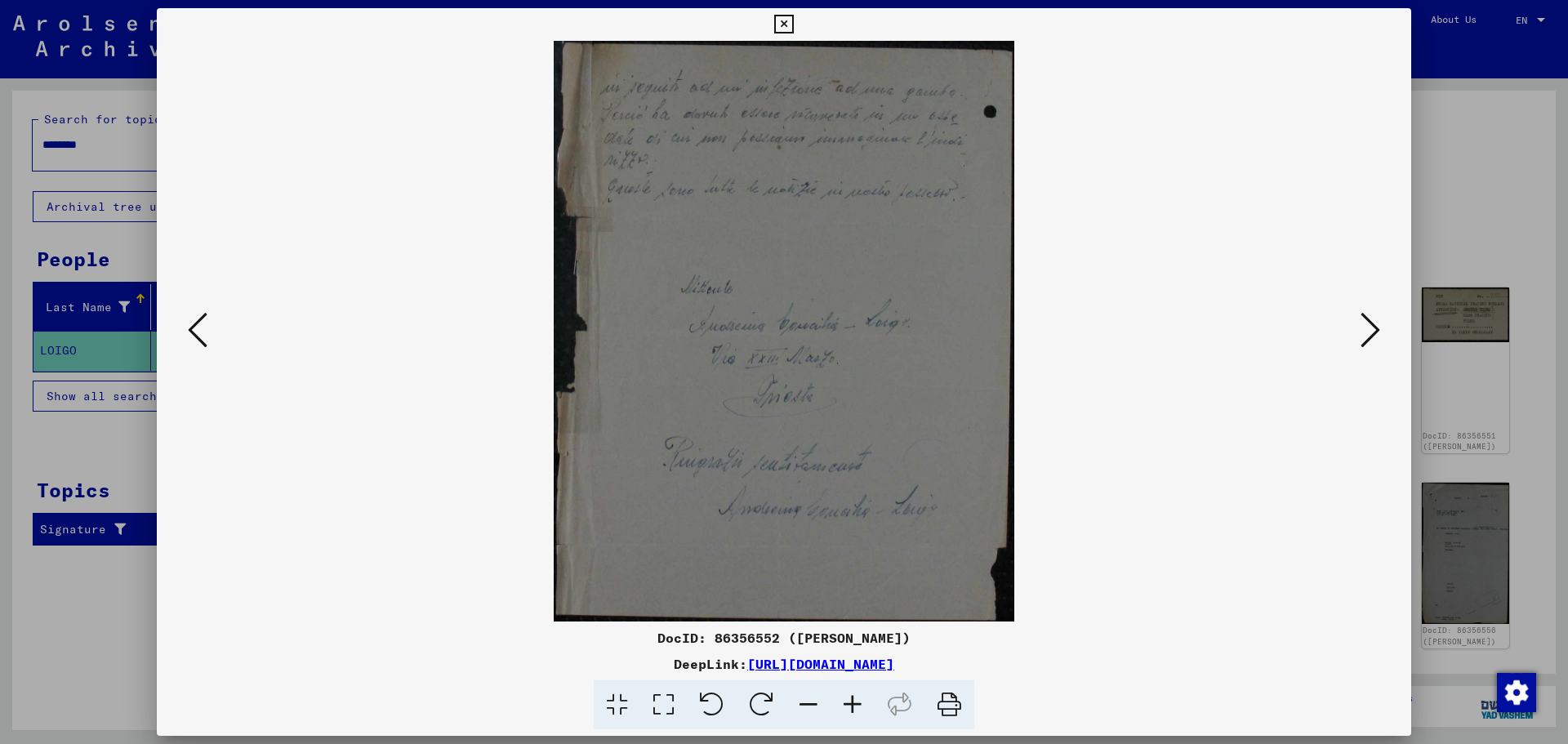
click at [1370, 329] on icon at bounding box center [1370, 330] width 20 height 39
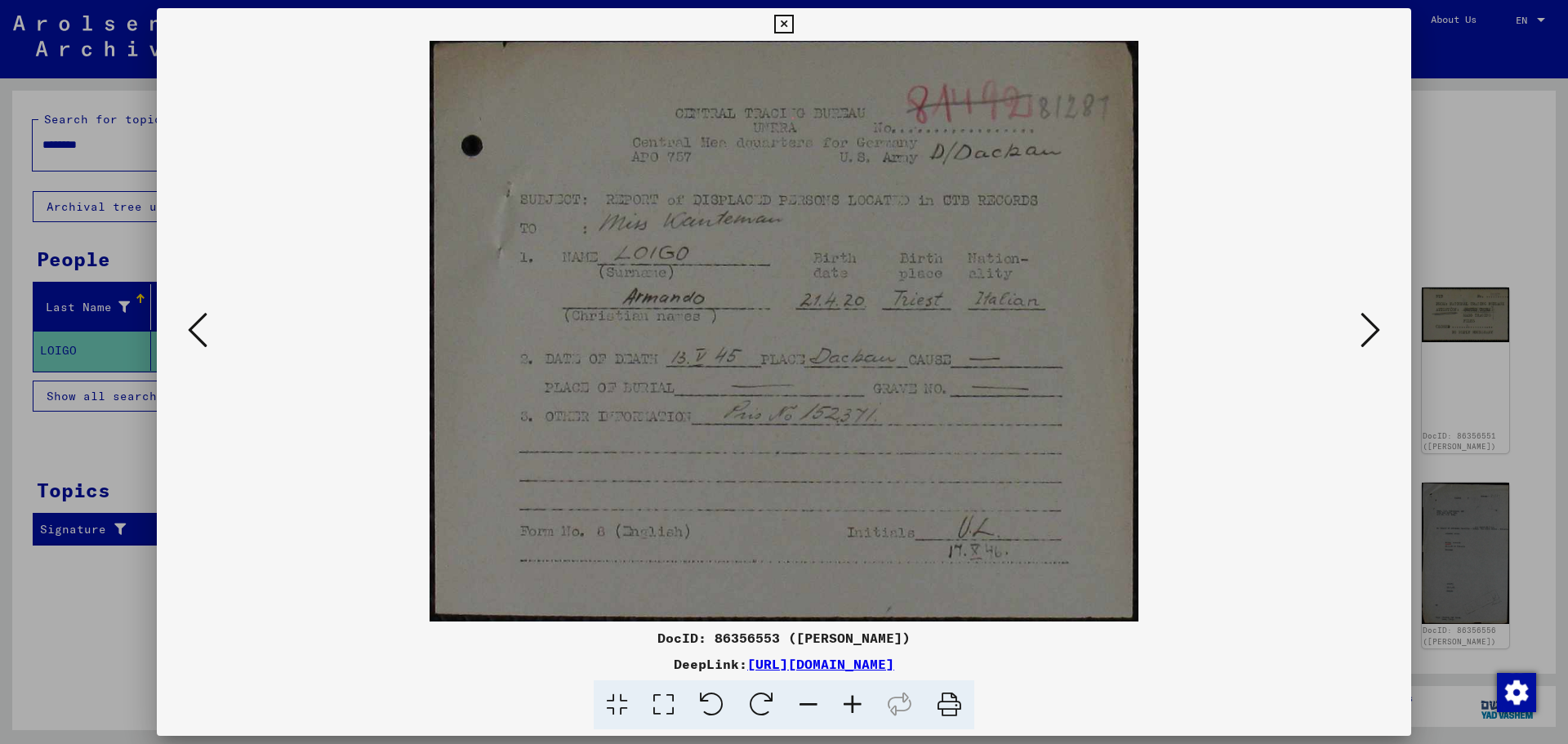
click at [1318, 420] on img at bounding box center [784, 331] width 1144 height 580
click at [1363, 320] on icon at bounding box center [1370, 330] width 20 height 39
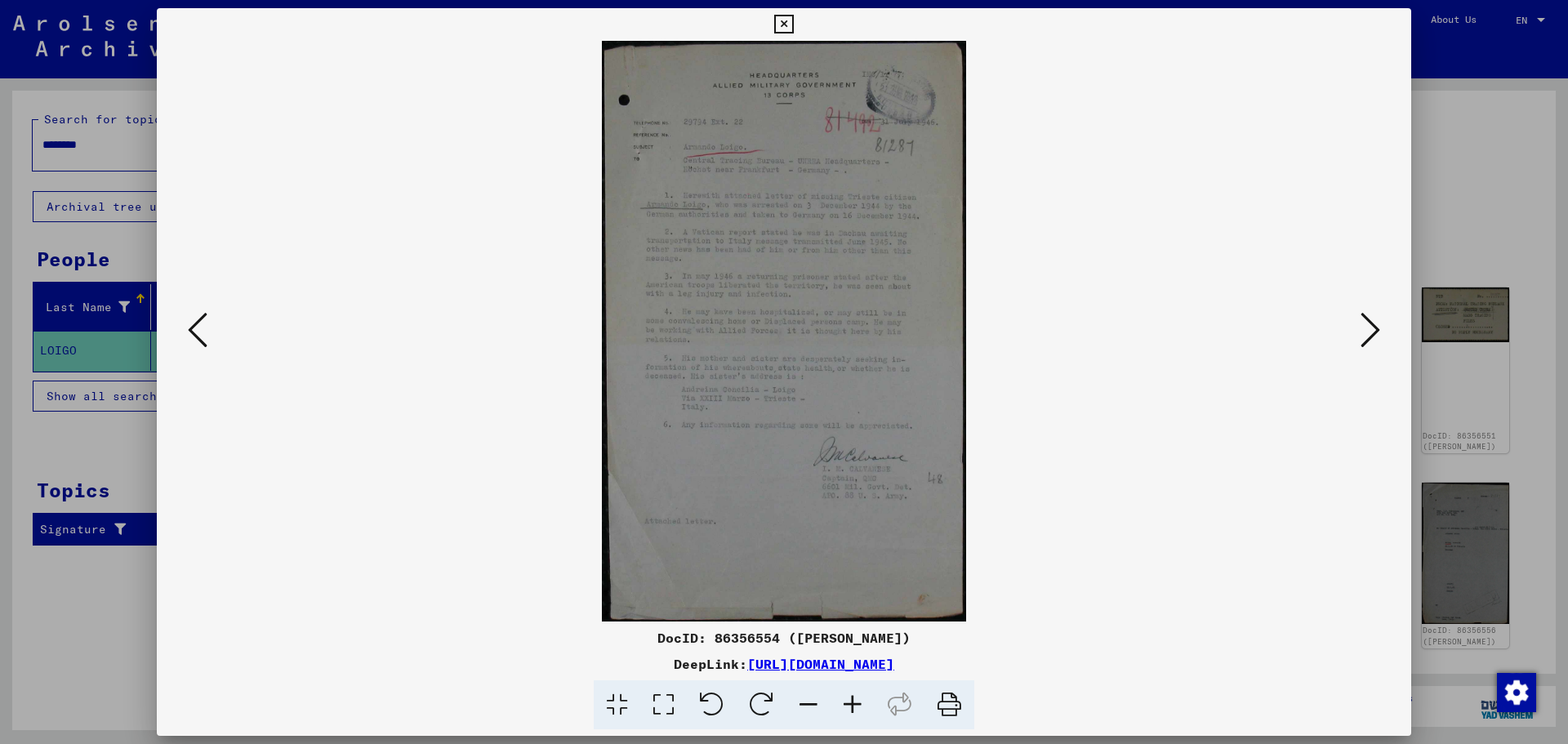
click at [1376, 329] on icon at bounding box center [1370, 330] width 20 height 39
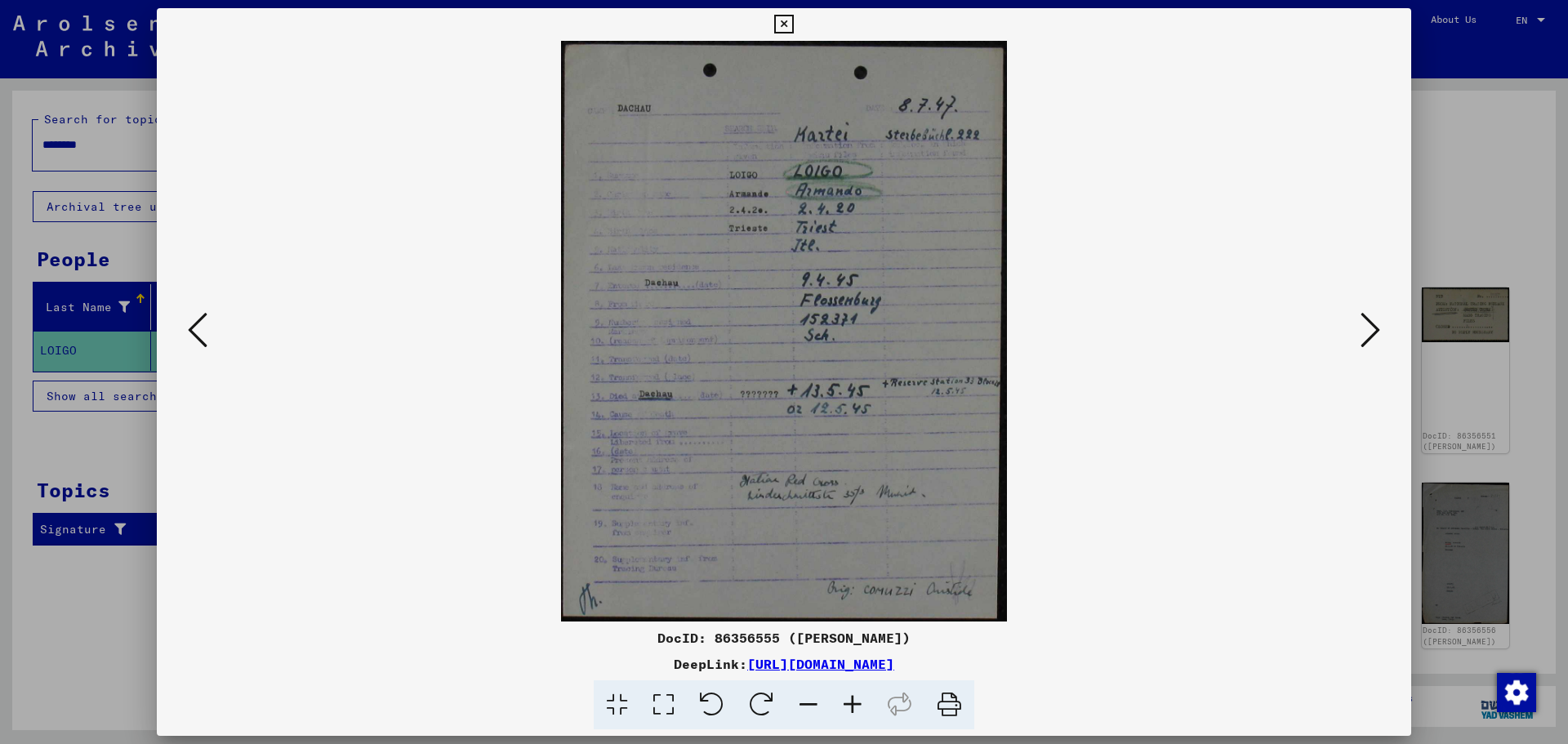
click at [1226, 457] on img at bounding box center [784, 331] width 1144 height 580
click at [1376, 325] on icon at bounding box center [1370, 330] width 20 height 39
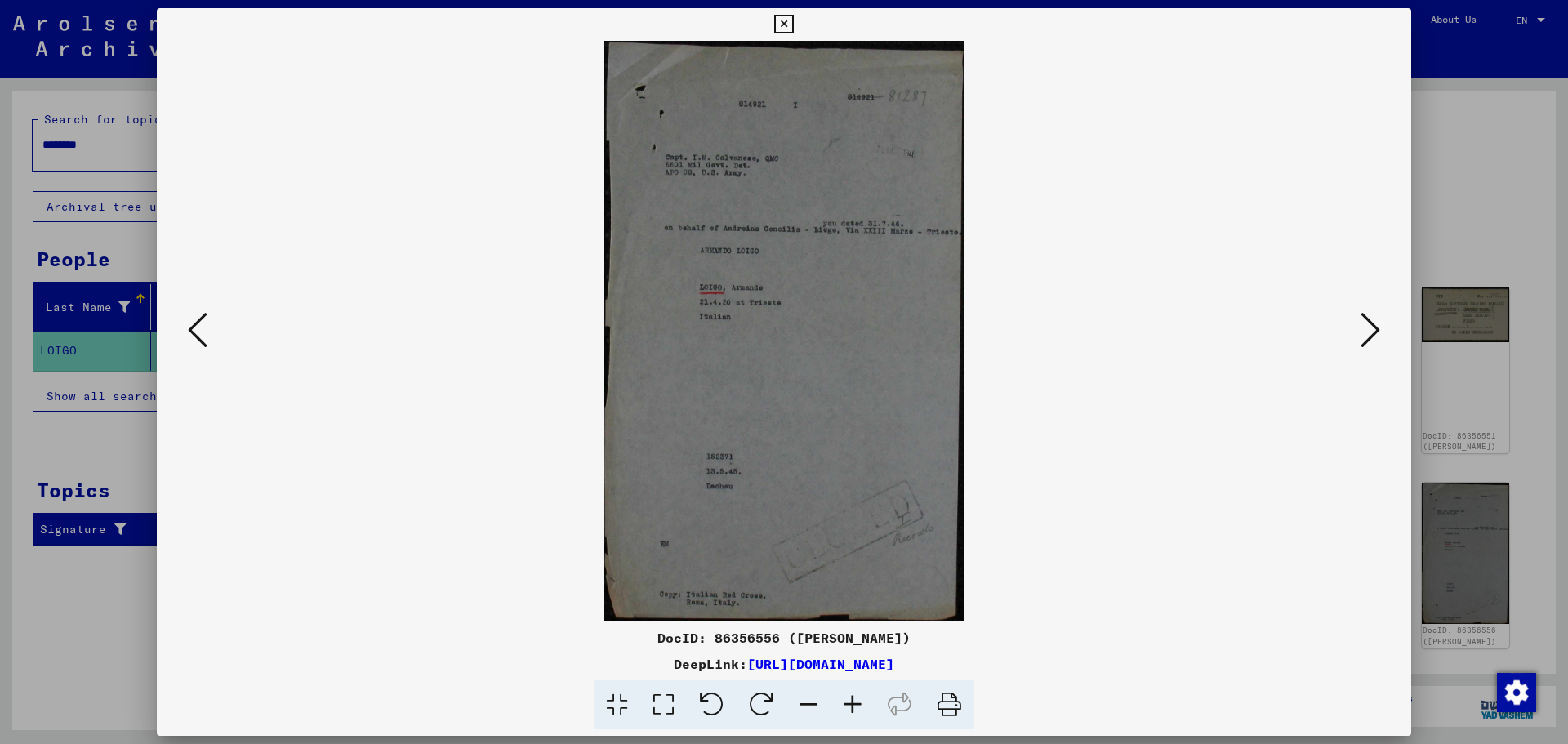
click at [1376, 333] on icon at bounding box center [1370, 330] width 20 height 39
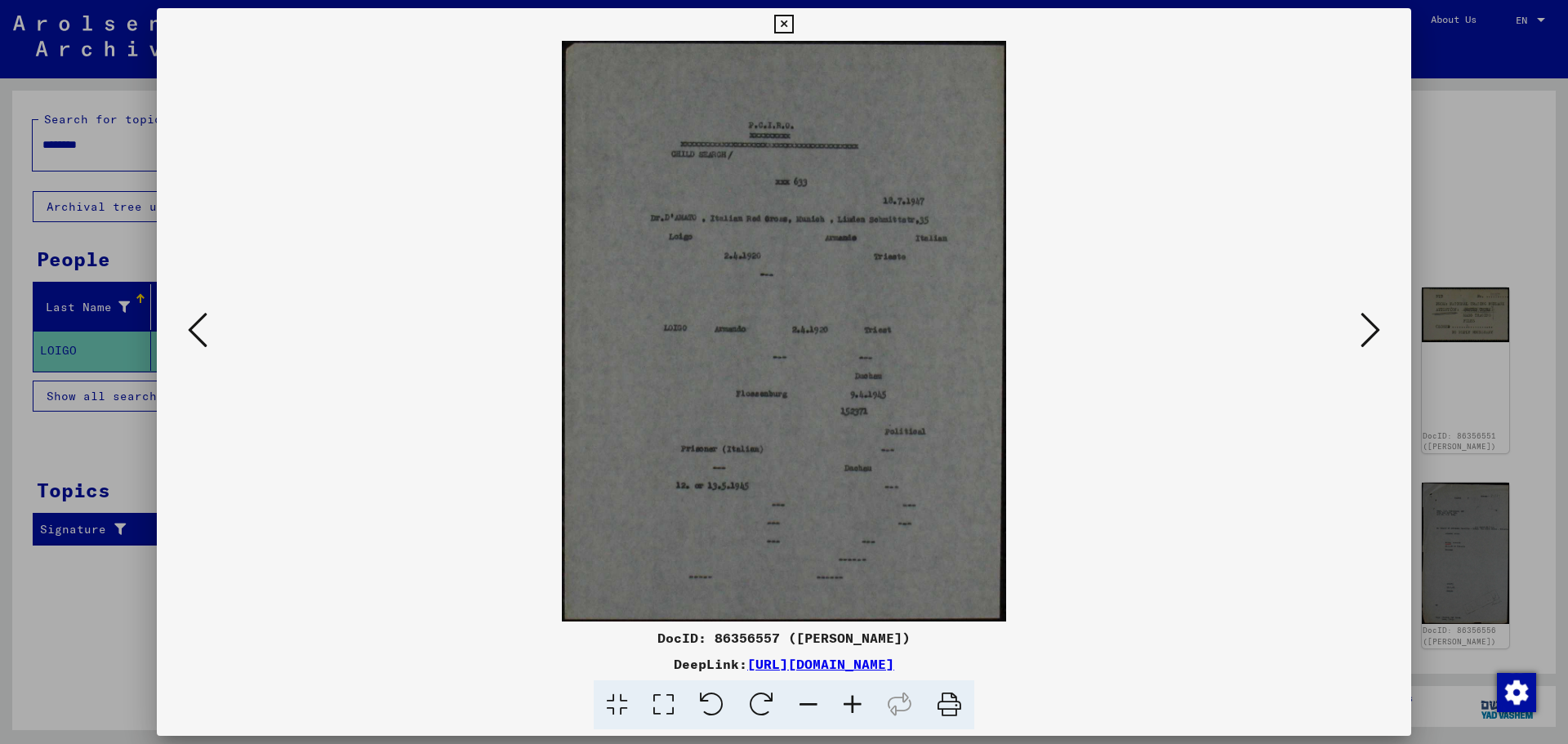
click at [1300, 467] on img at bounding box center [784, 331] width 1144 height 580
click at [1374, 329] on icon at bounding box center [1370, 330] width 20 height 39
